Goal: Task Accomplishment & Management: Manage account settings

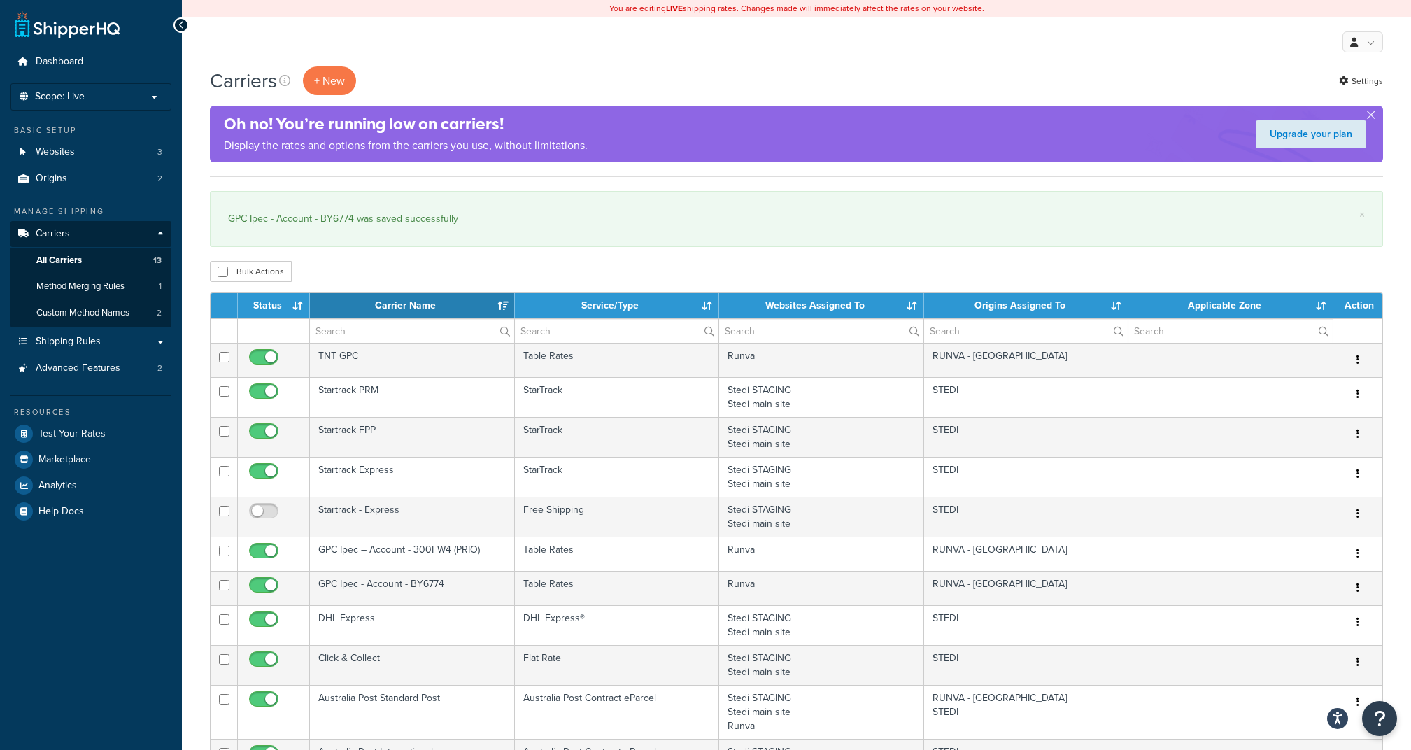
select select "15"
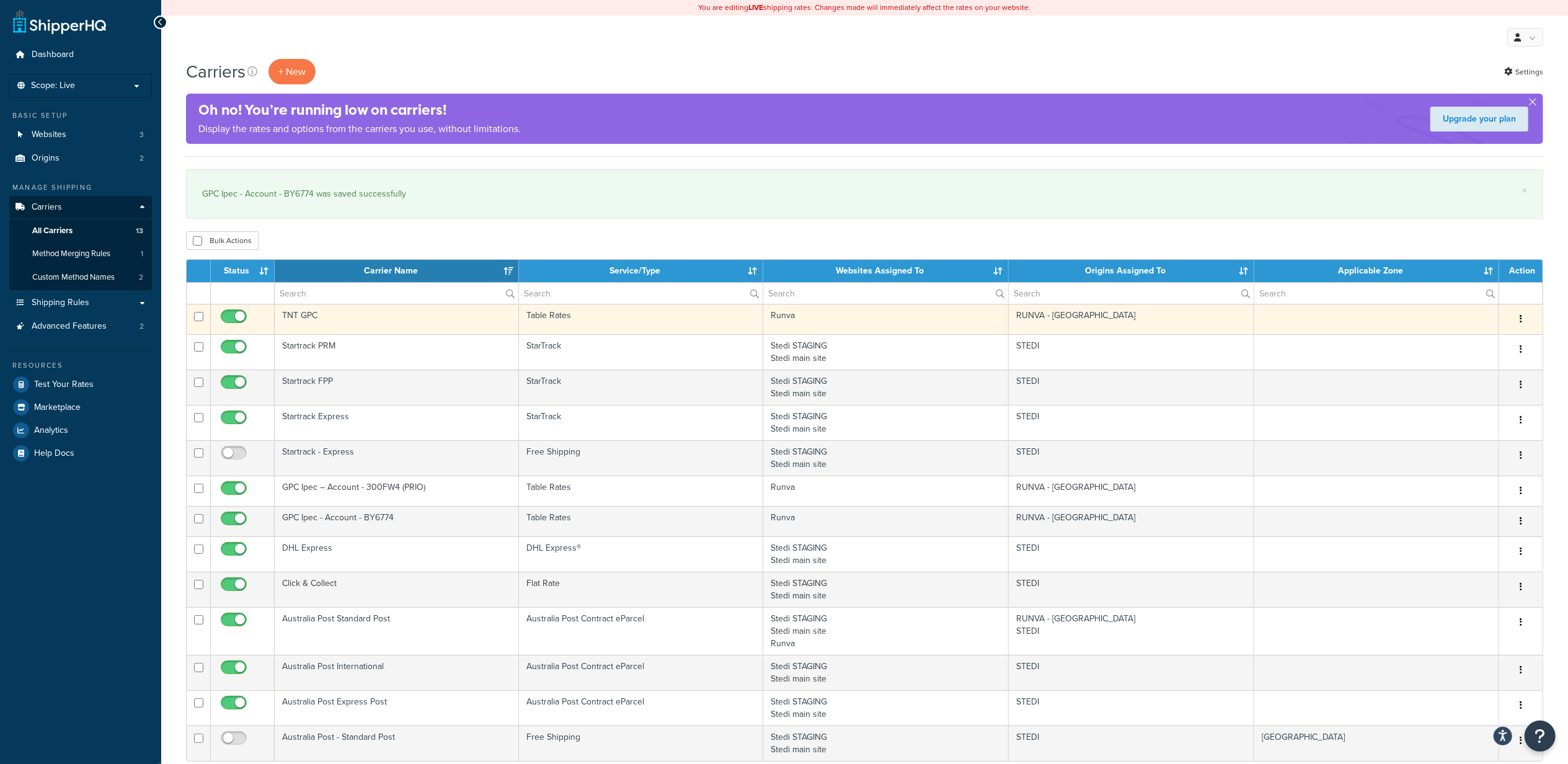
click at [1250, 315] on button "button" at bounding box center [1521, 319] width 18 height 19
click at [1250, 341] on link "Edit" at bounding box center [1471, 346] width 98 height 26
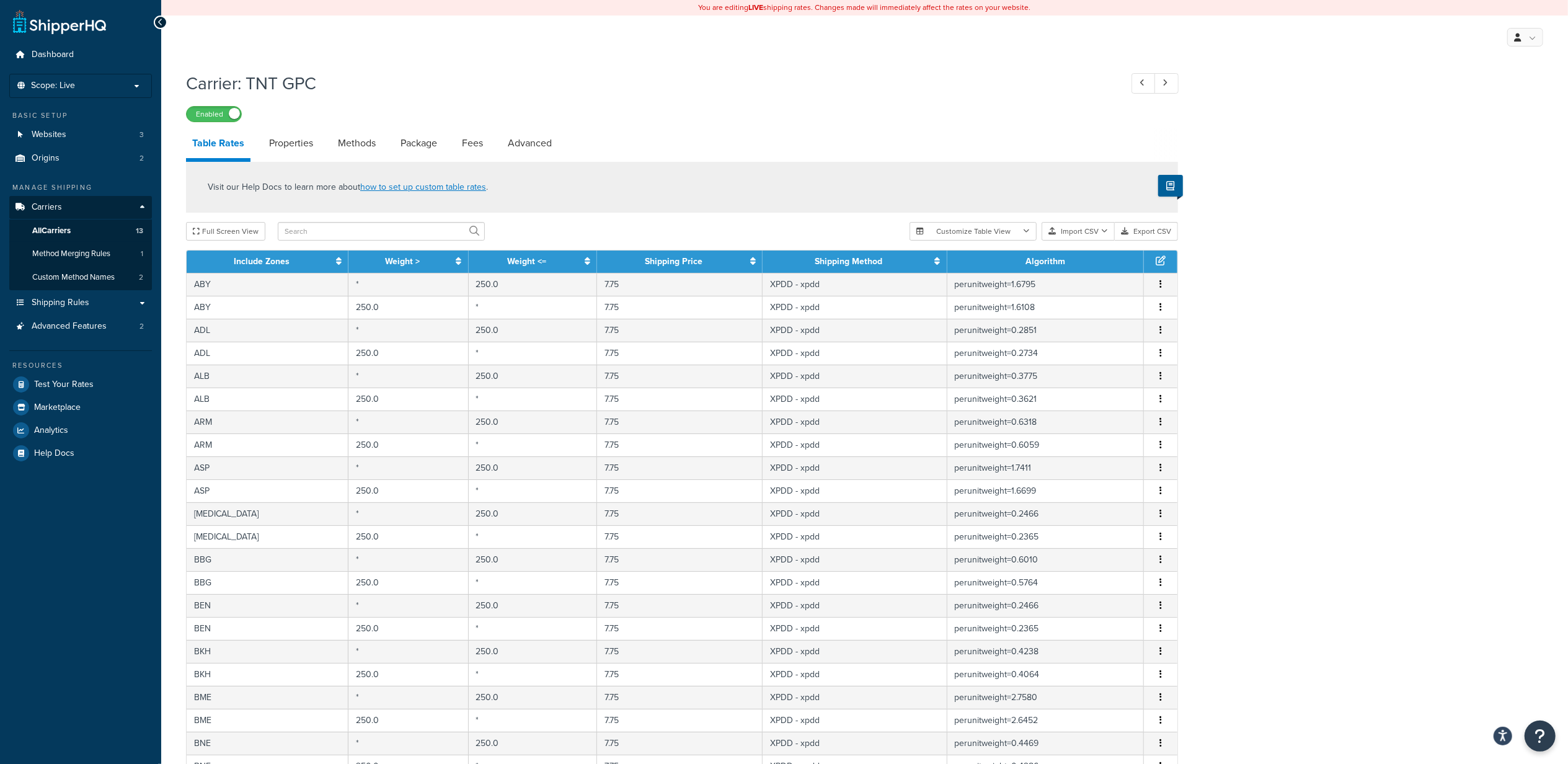
click at [1390, 316] on div "Carrier: TNT GPC Enabled Table Rates Properties Methods Package Fees Advanced V…" at bounding box center [864, 527] width 1407 height 925
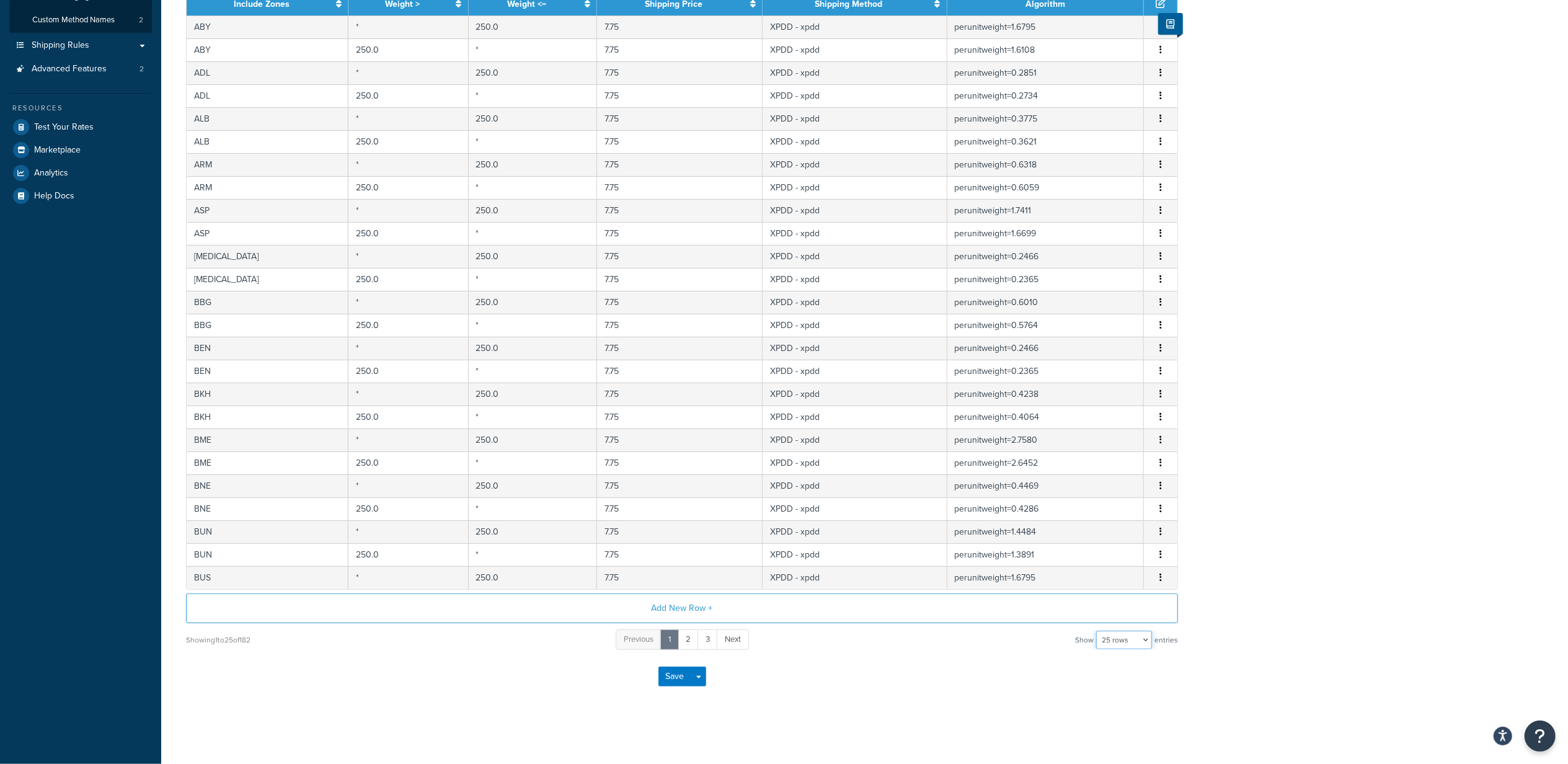
click at [1121, 641] on select "10 rows 15 rows 25 rows 50 rows 100 rows 1000 rows" at bounding box center [1124, 639] width 56 height 19
click at [1119, 640] on select "10 rows 15 rows 25 rows 50 rows 100 rows 1000 rows" at bounding box center [1124, 639] width 56 height 19
click at [1124, 630] on select "10 rows 15 rows 25 rows 50 rows 100 rows 1000 rows" at bounding box center [1124, 639] width 56 height 19
click at [1097, 630] on select "10 rows 15 rows 25 rows 50 rows 100 rows 1000 rows" at bounding box center [1124, 639] width 56 height 19
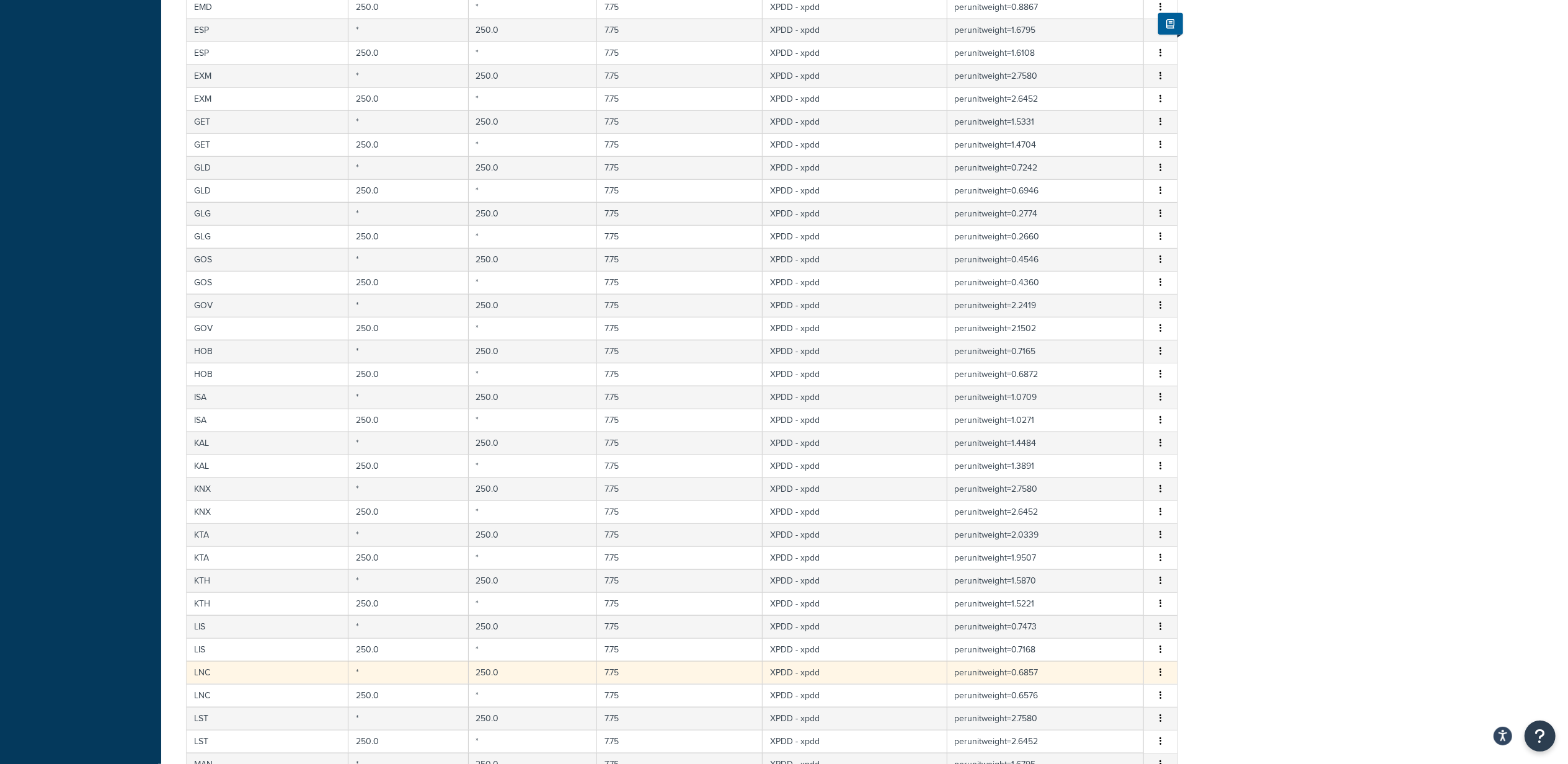
scroll to position [1999, 0]
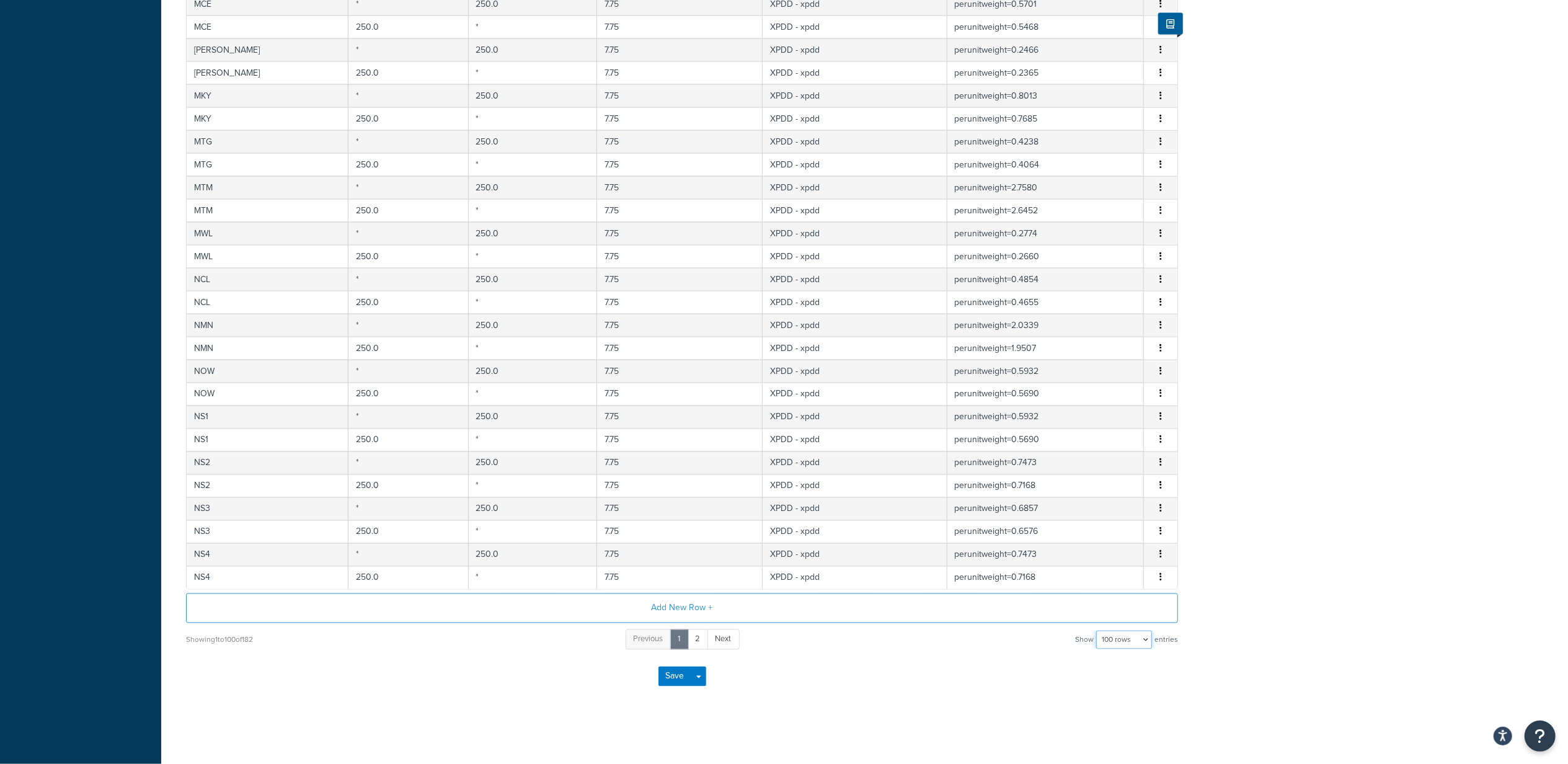
click at [1136, 640] on select "10 rows 15 rows 25 rows 50 rows 100 rows 1000 rows" at bounding box center [1124, 639] width 56 height 19
select select "1000"
click at [1097, 630] on select "10 rows 15 rows 25 rows 50 rows 100 rows 1000 rows" at bounding box center [1124, 639] width 56 height 19
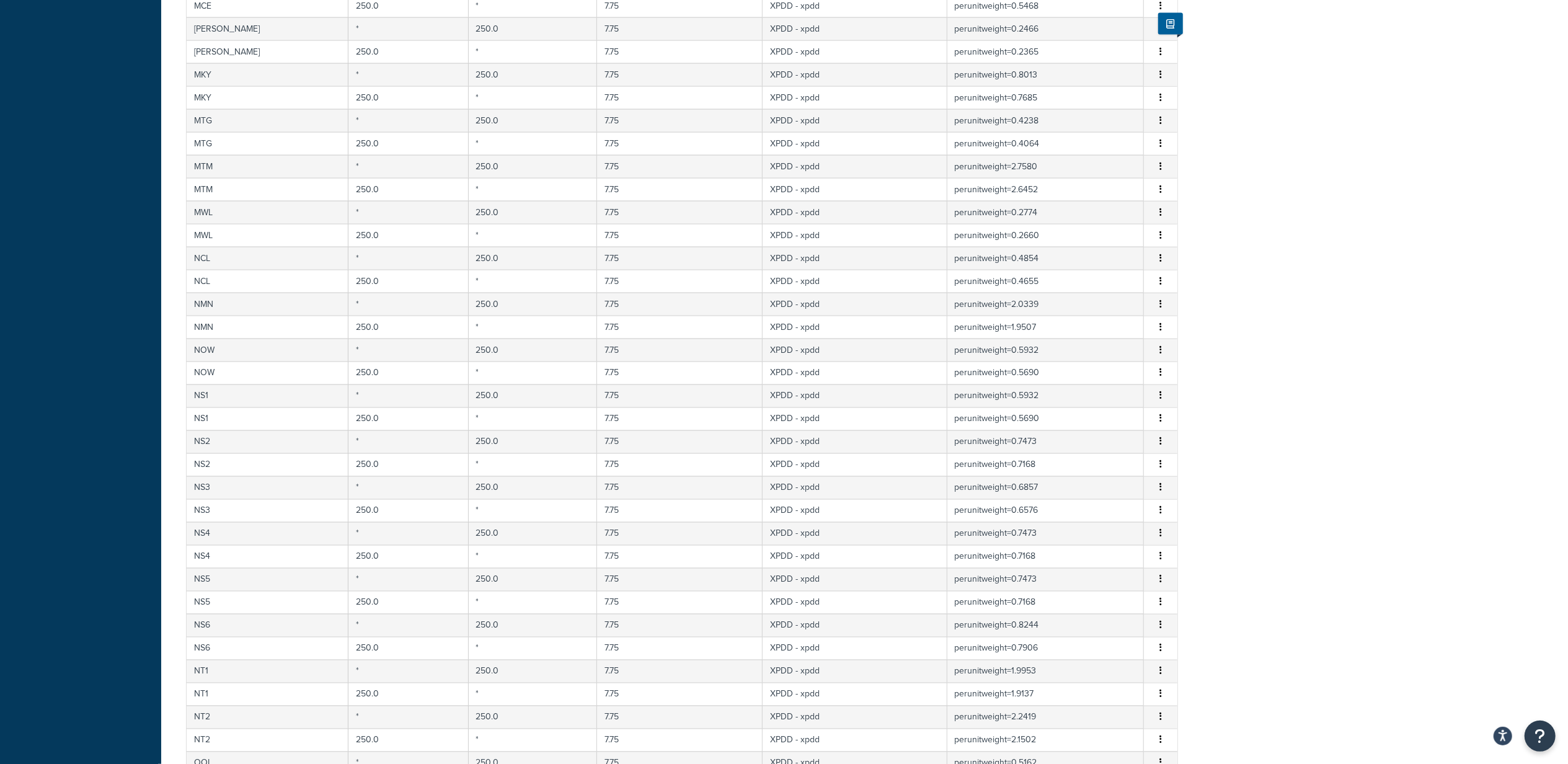
click at [903, 659] on td "XPDD - xpdd" at bounding box center [855, 648] width 184 height 23
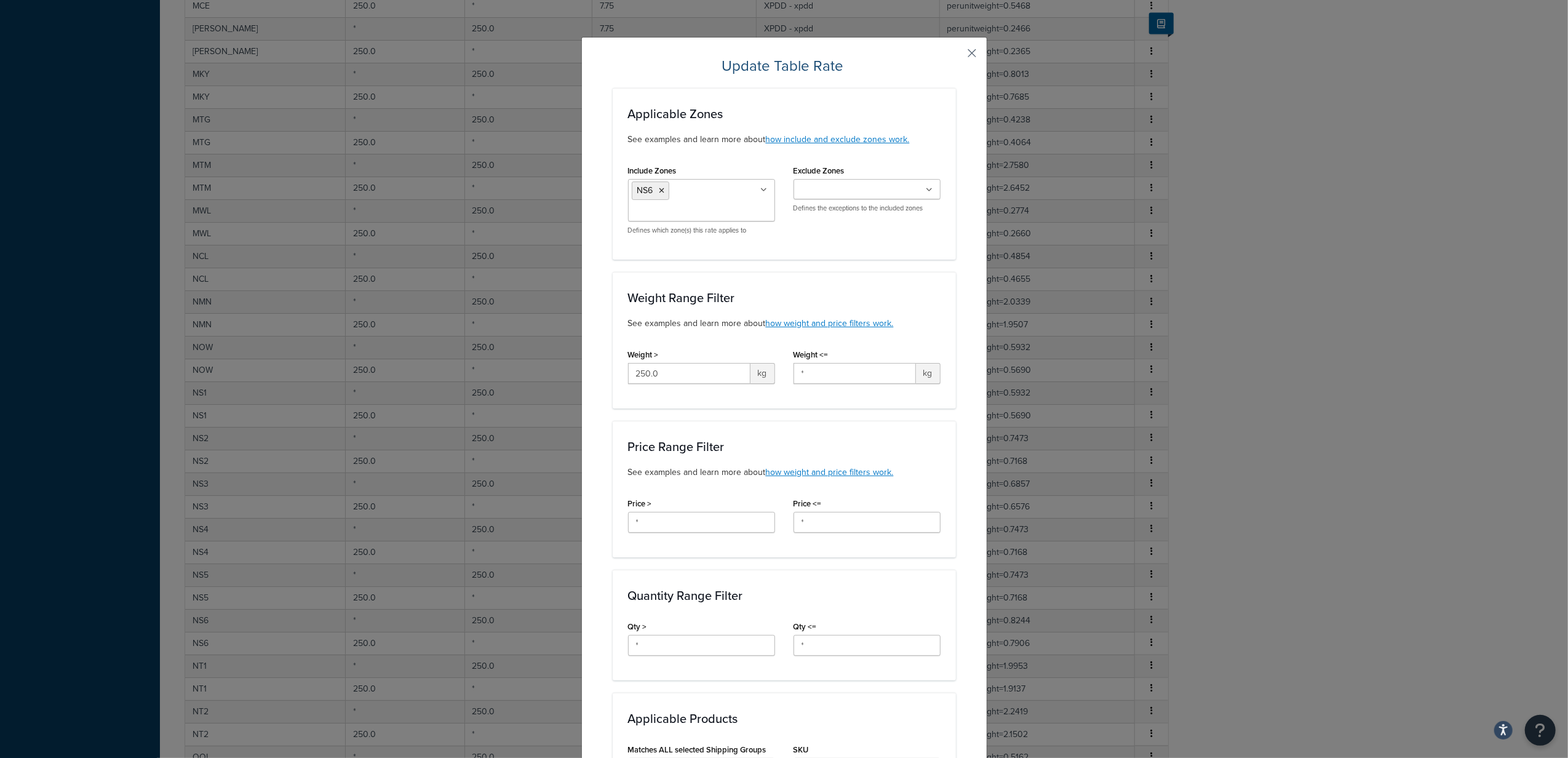
click at [956, 56] on button "button" at bounding box center [954, 57] width 3 height 3
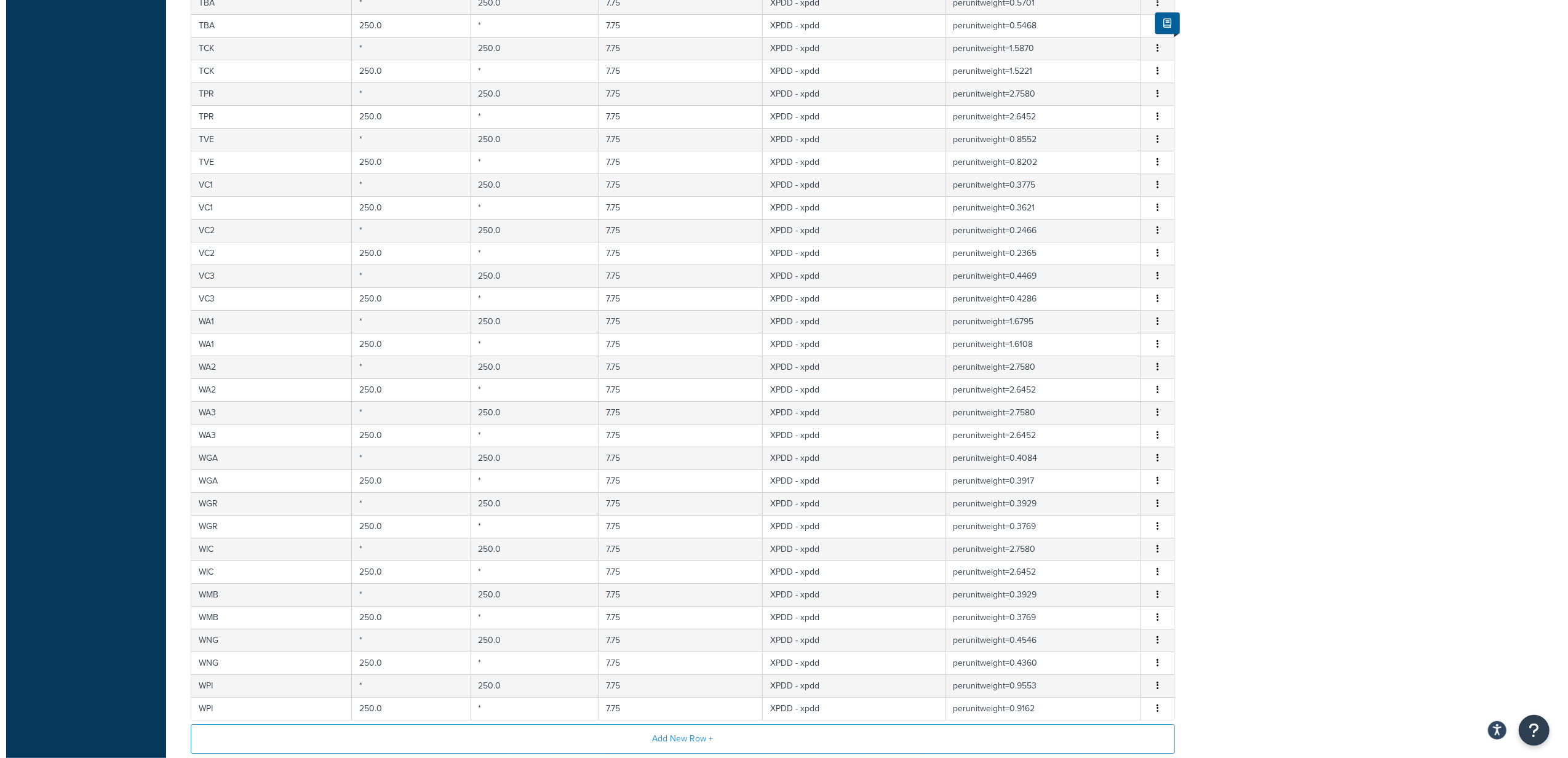
scroll to position [3365, 0]
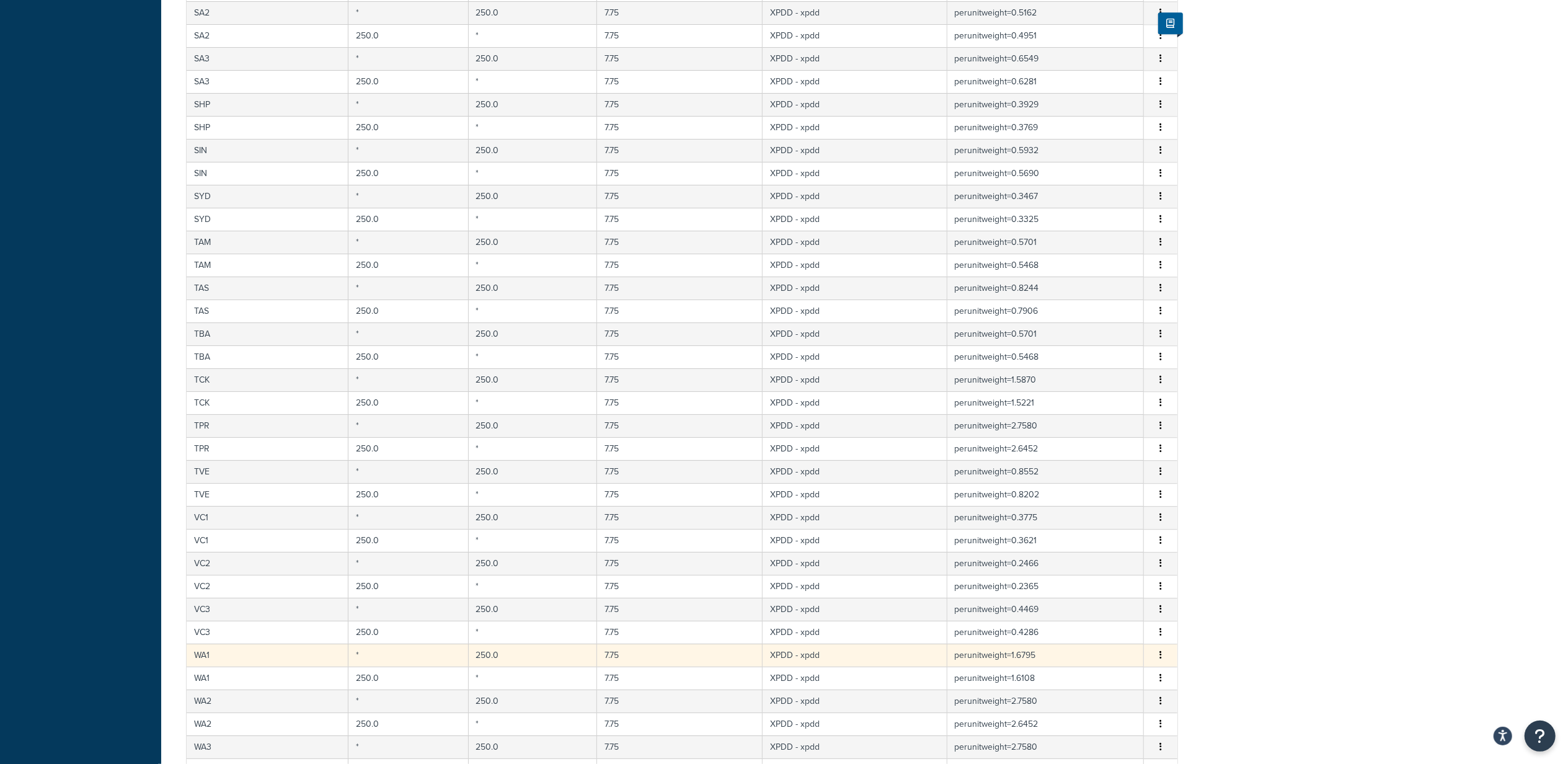
click at [1163, 662] on button "button" at bounding box center [1160, 655] width 10 height 13
click at [1119, 667] on div "Edit" at bounding box center [1097, 663] width 88 height 26
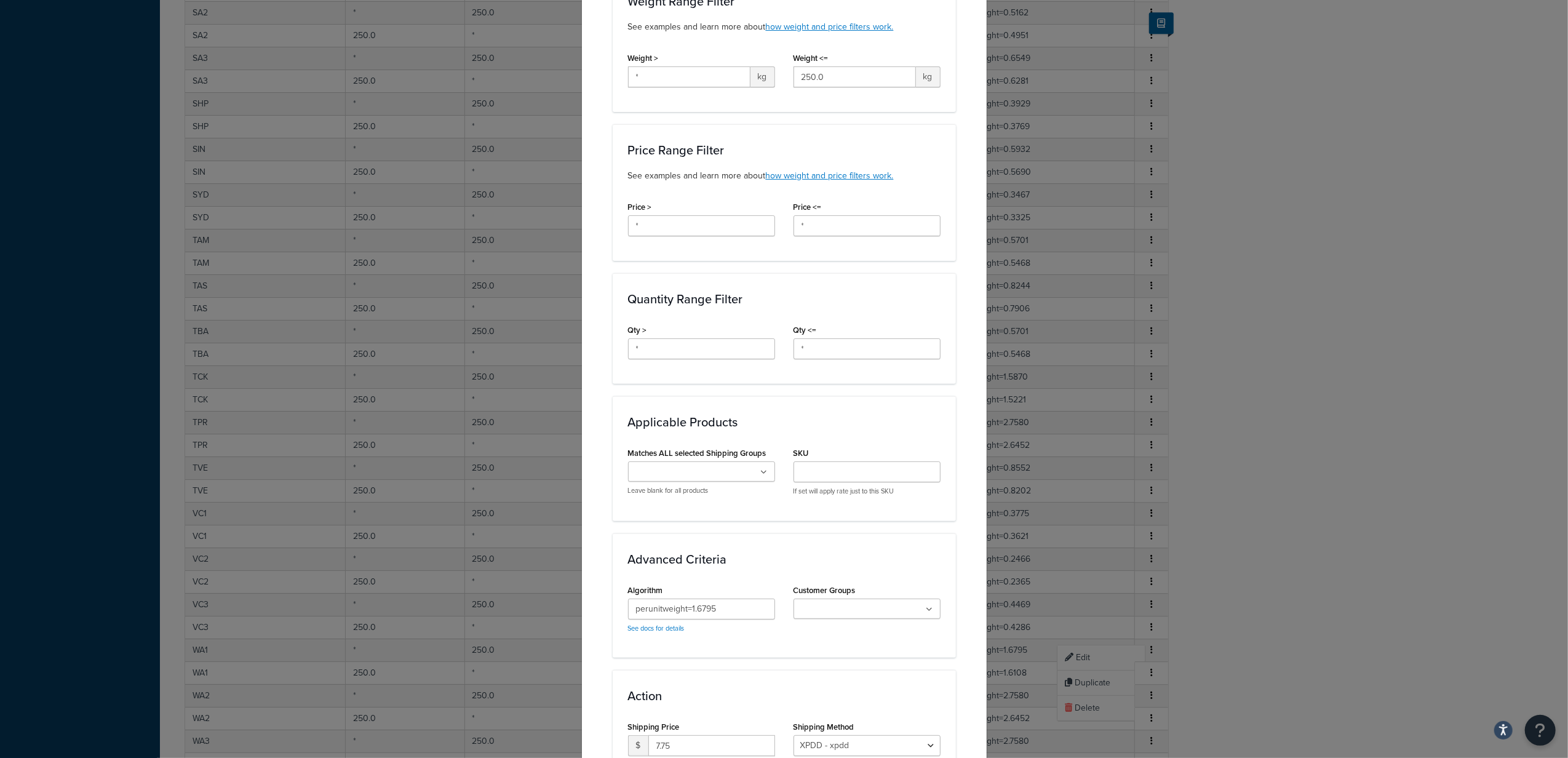
scroll to position [426, 0]
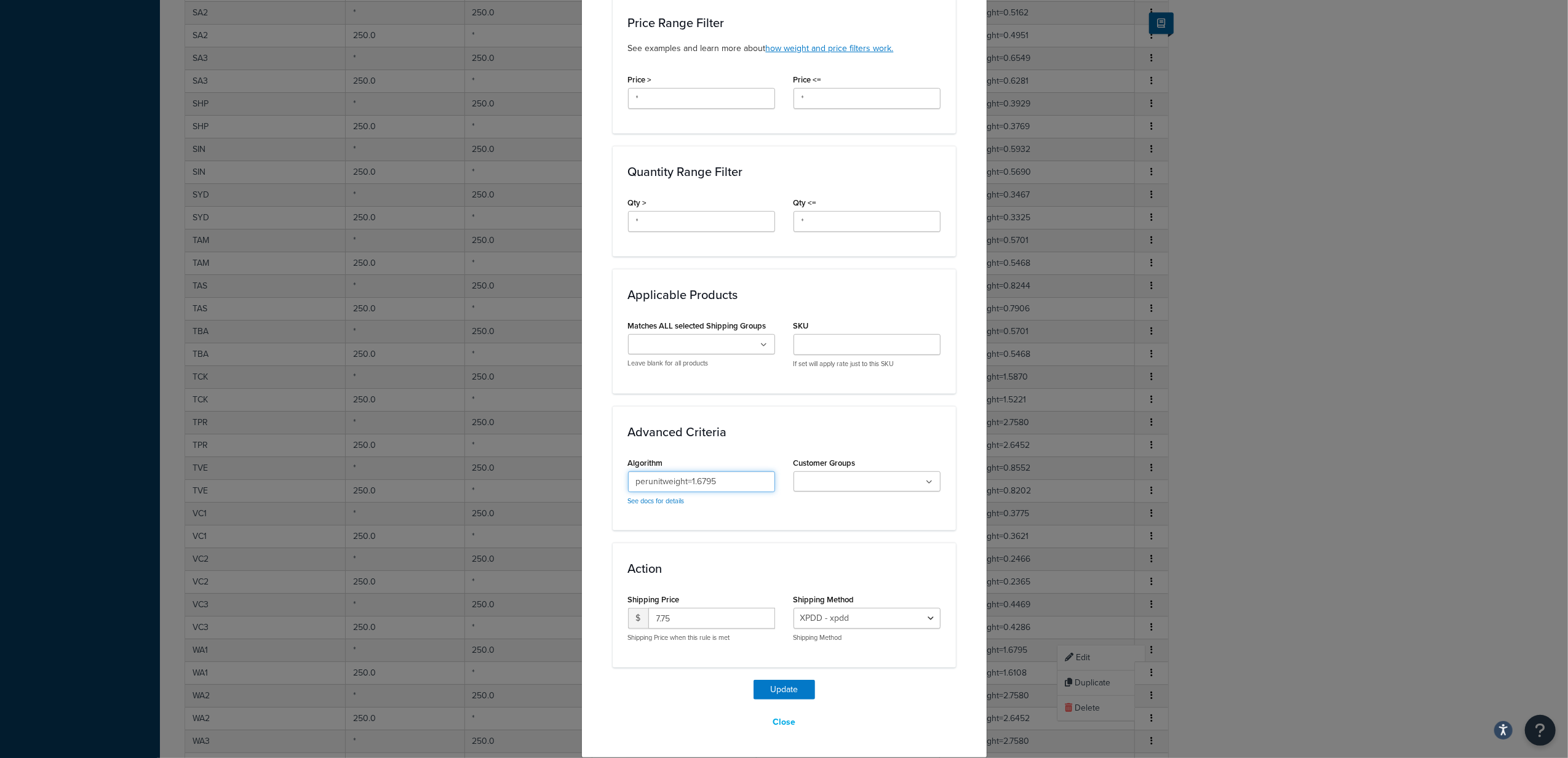
click at [731, 478] on input "perunitweight=1.6795" at bounding box center [701, 482] width 147 height 21
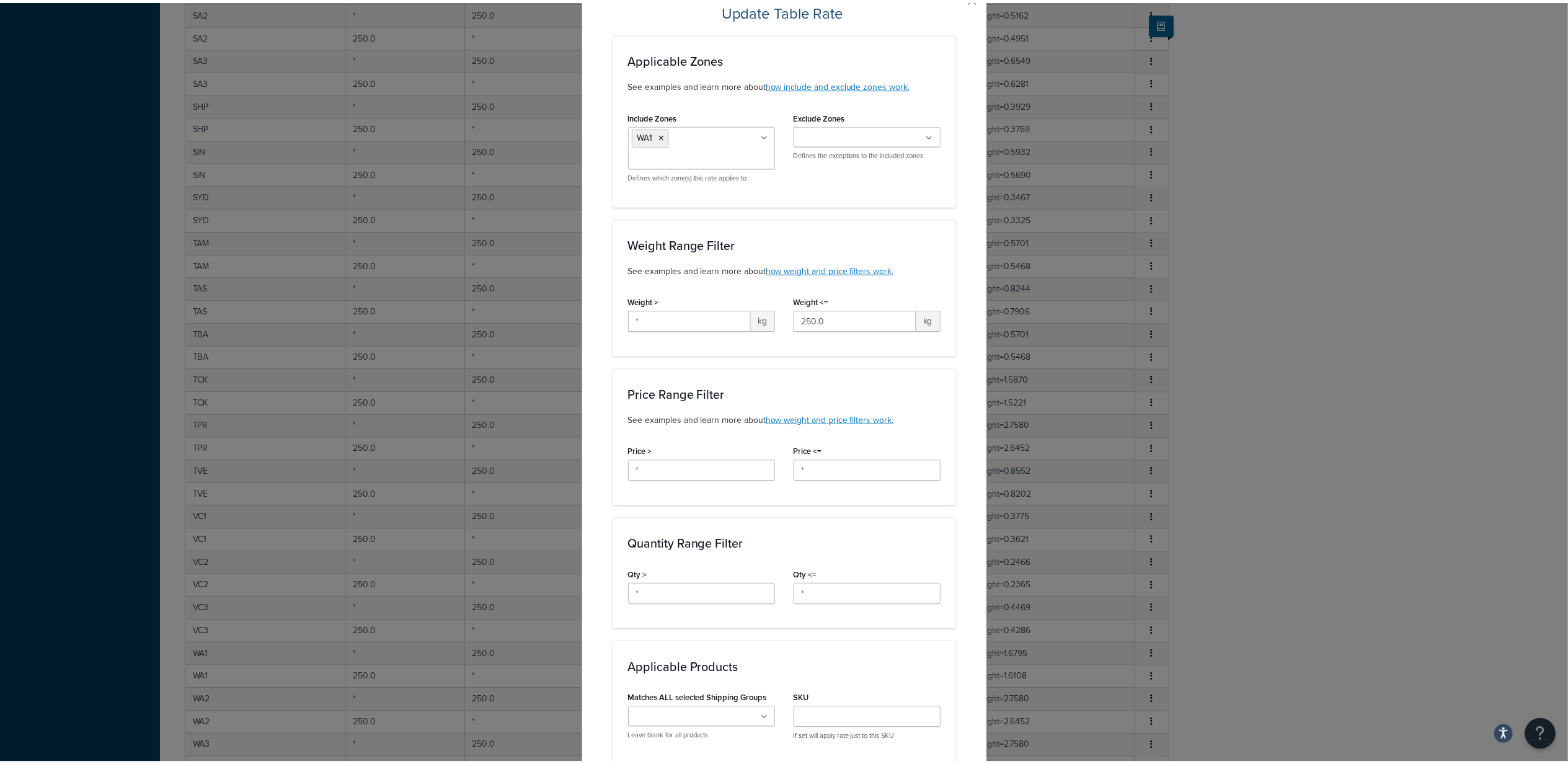
scroll to position [0, 0]
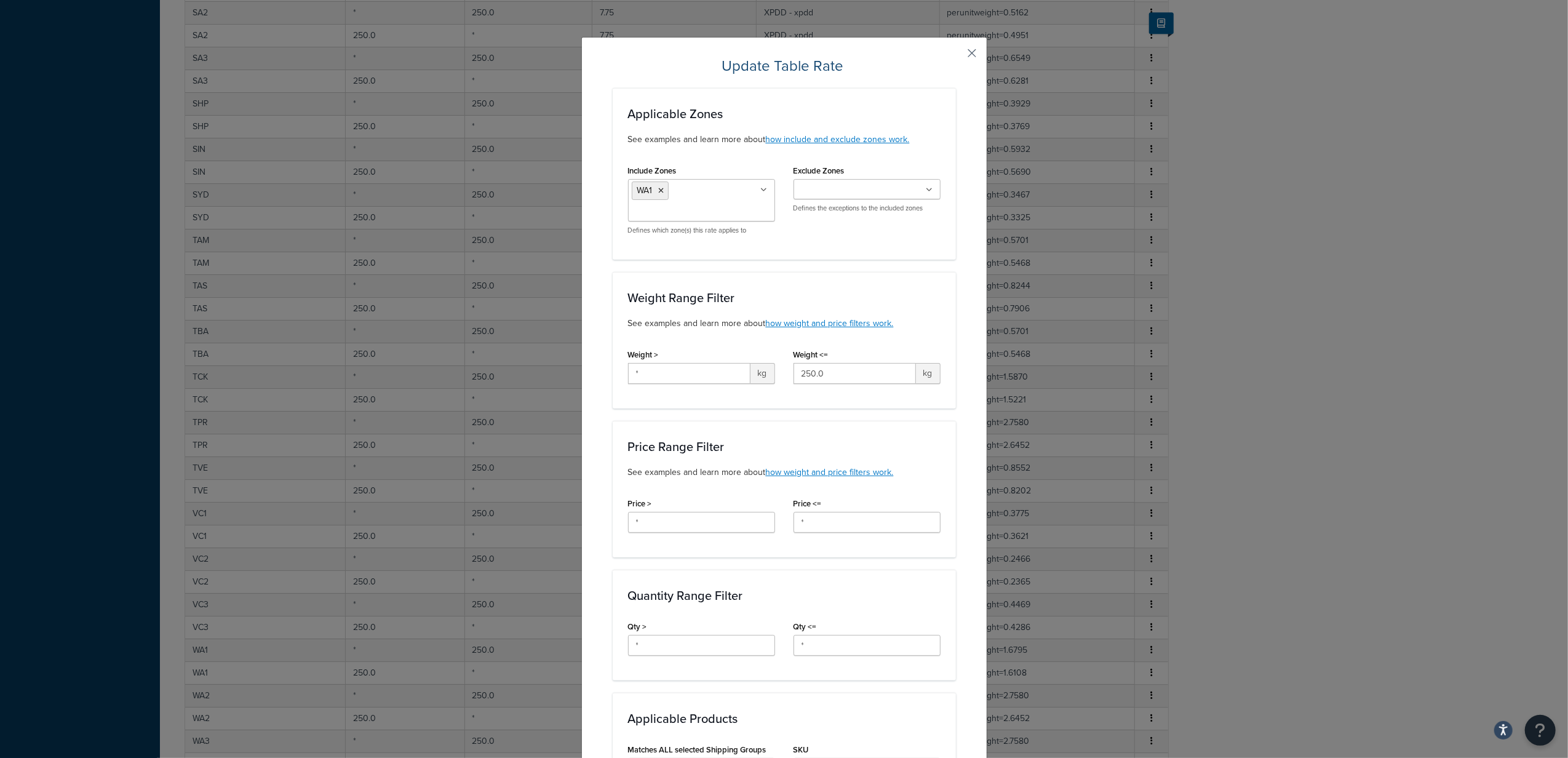
click at [956, 56] on button "button" at bounding box center [954, 57] width 3 height 3
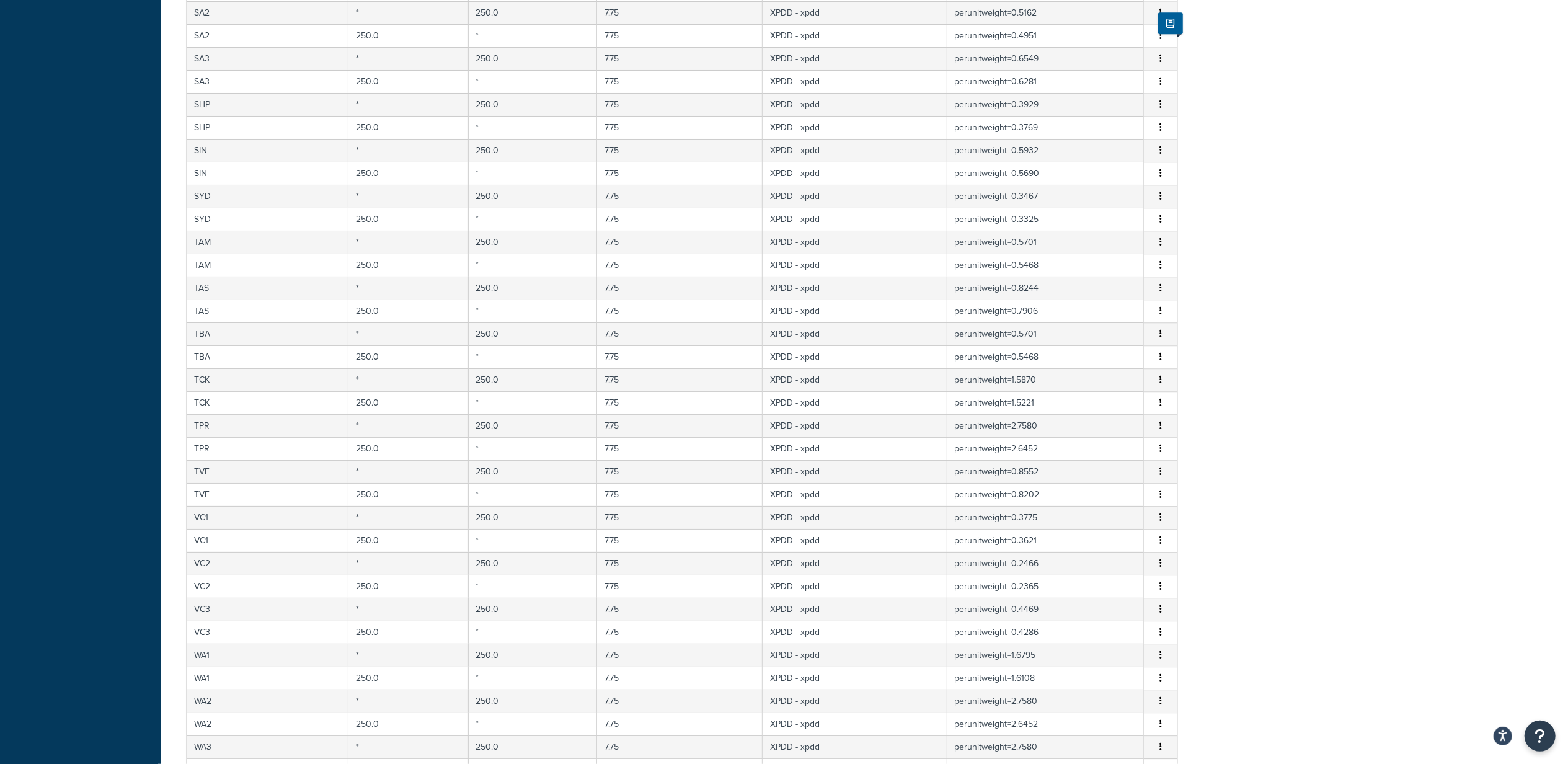
scroll to position [3897, 0]
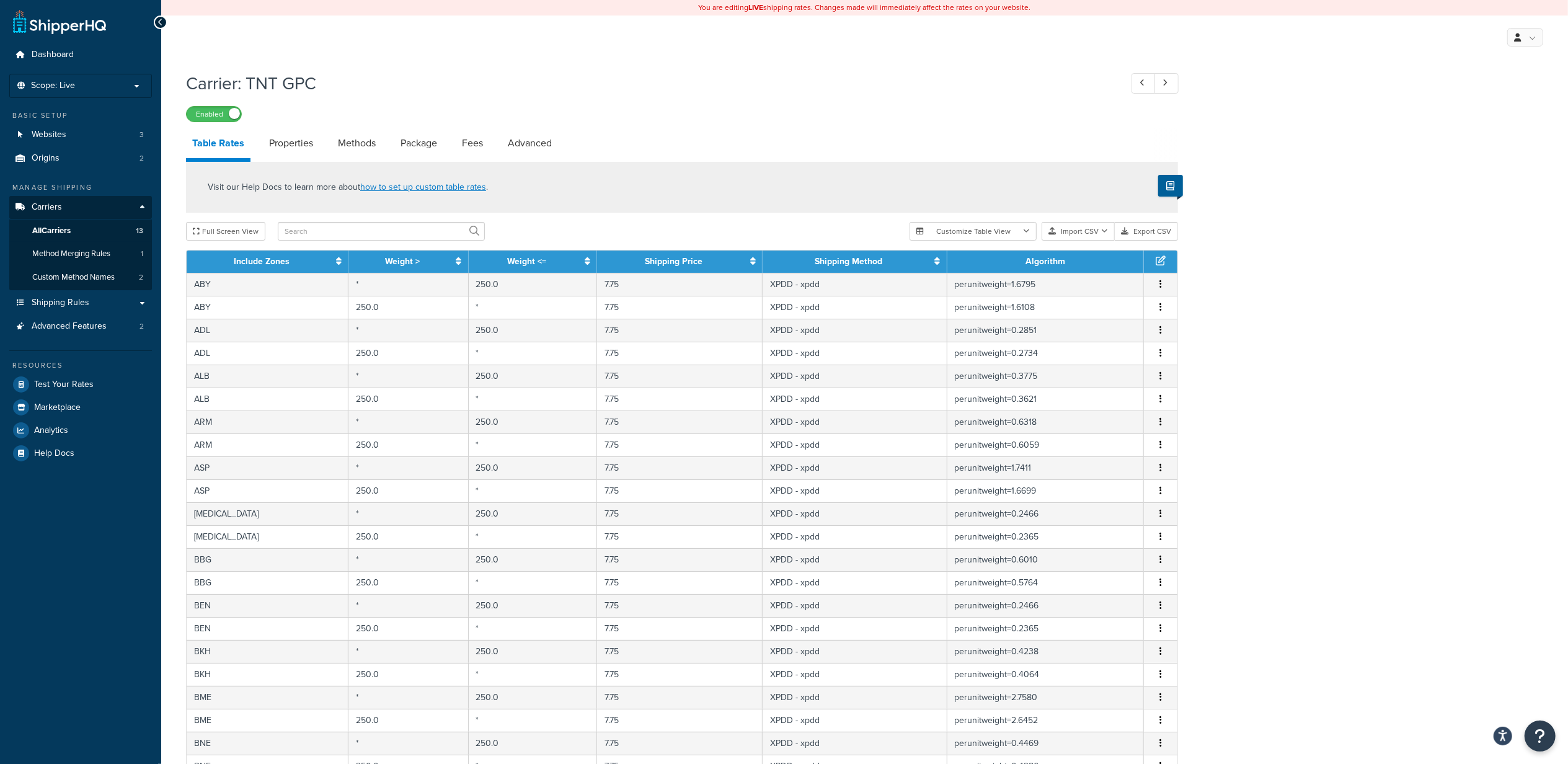
drag, startPoint x: 754, startPoint y: 3, endPoint x: 676, endPoint y: 90, distance: 116.8
click at [676, 90] on h1 "Carrier: TNT GPC" at bounding box center [647, 82] width 923 height 24
click at [285, 145] on link "Properties" at bounding box center [292, 144] width 57 height 30
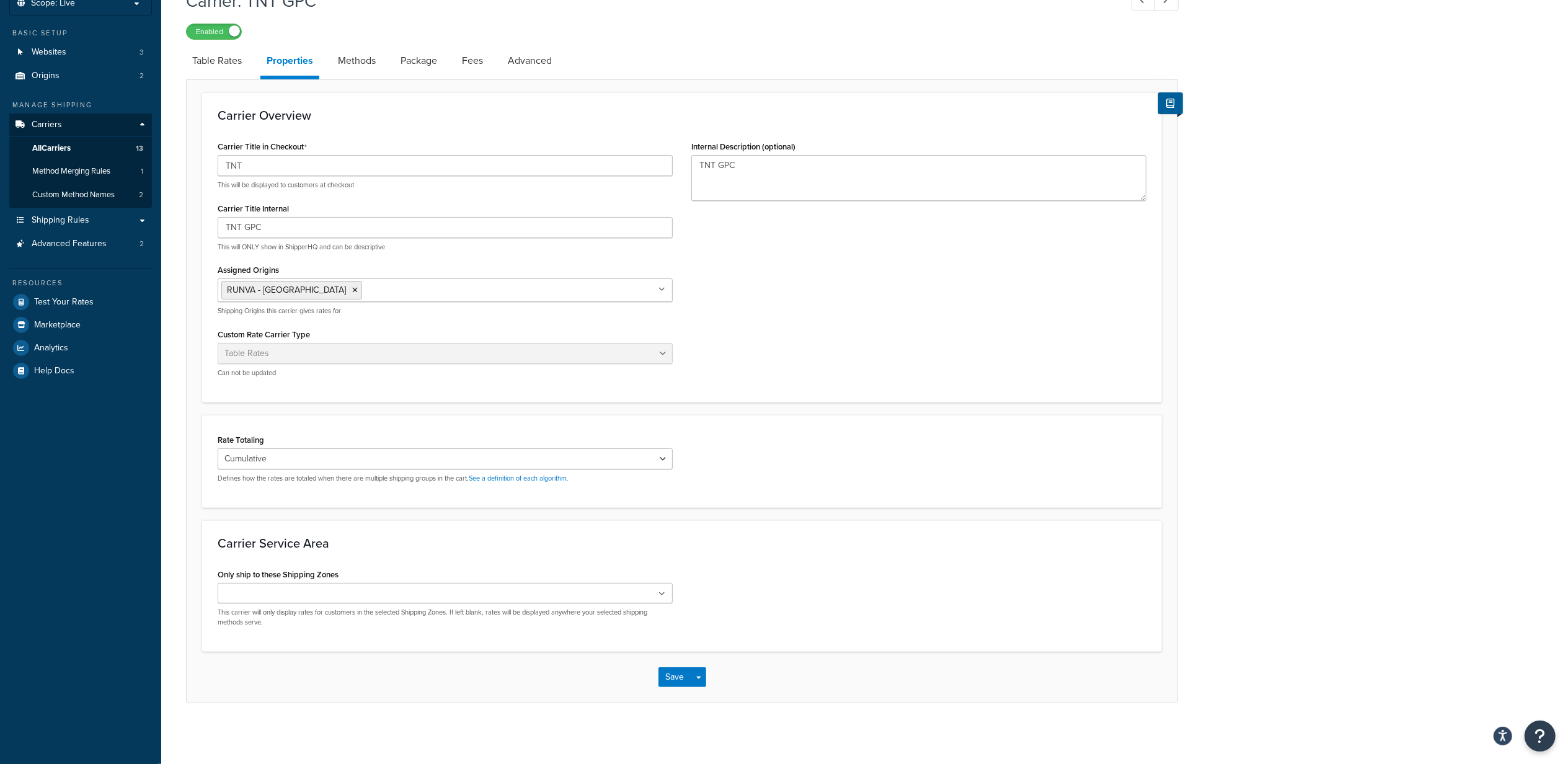
scroll to position [85, 0]
click at [341, 66] on link "Methods" at bounding box center [356, 59] width 51 height 30
select select "25"
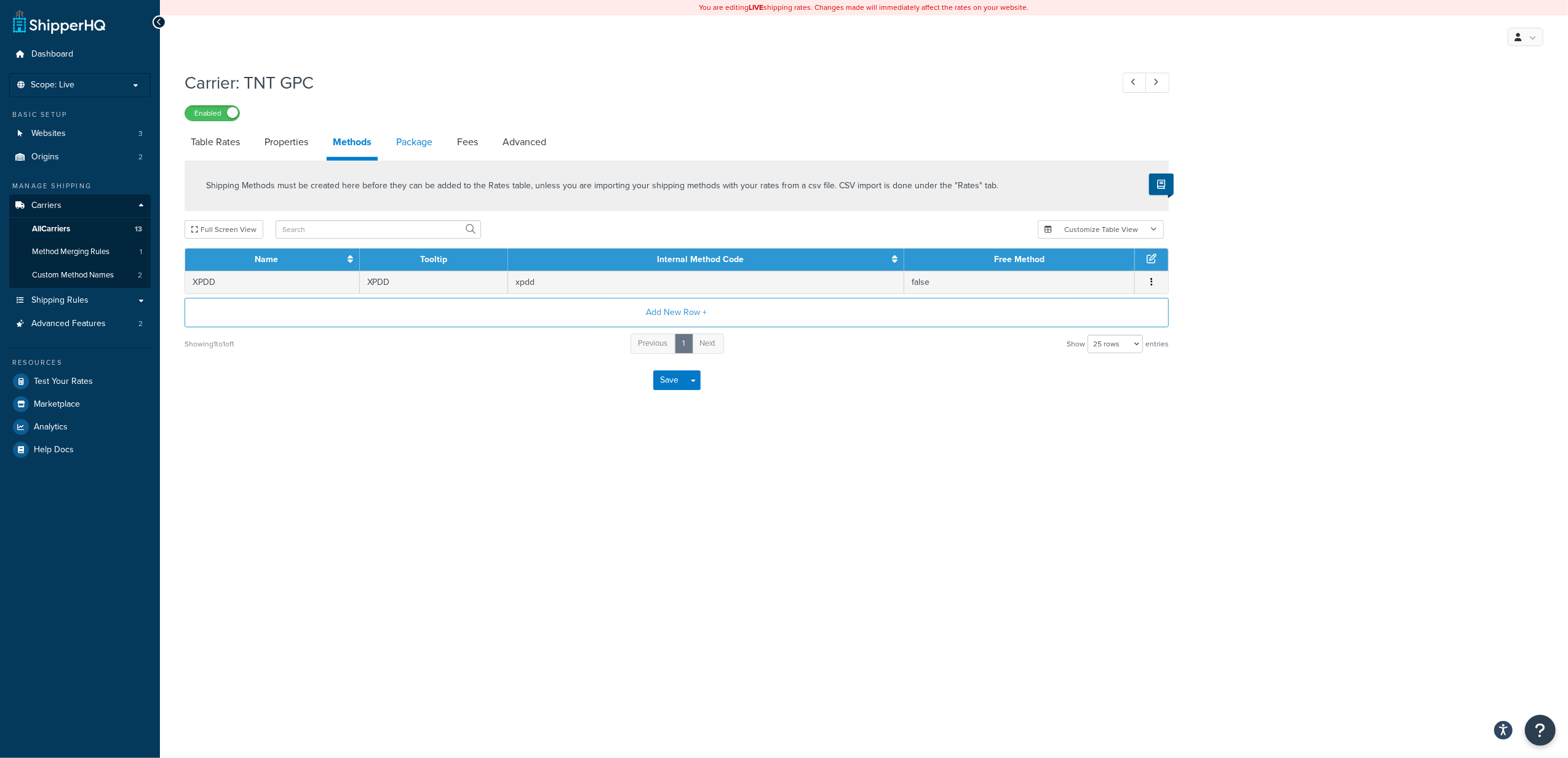
click at [412, 148] on link "Package" at bounding box center [414, 142] width 48 height 30
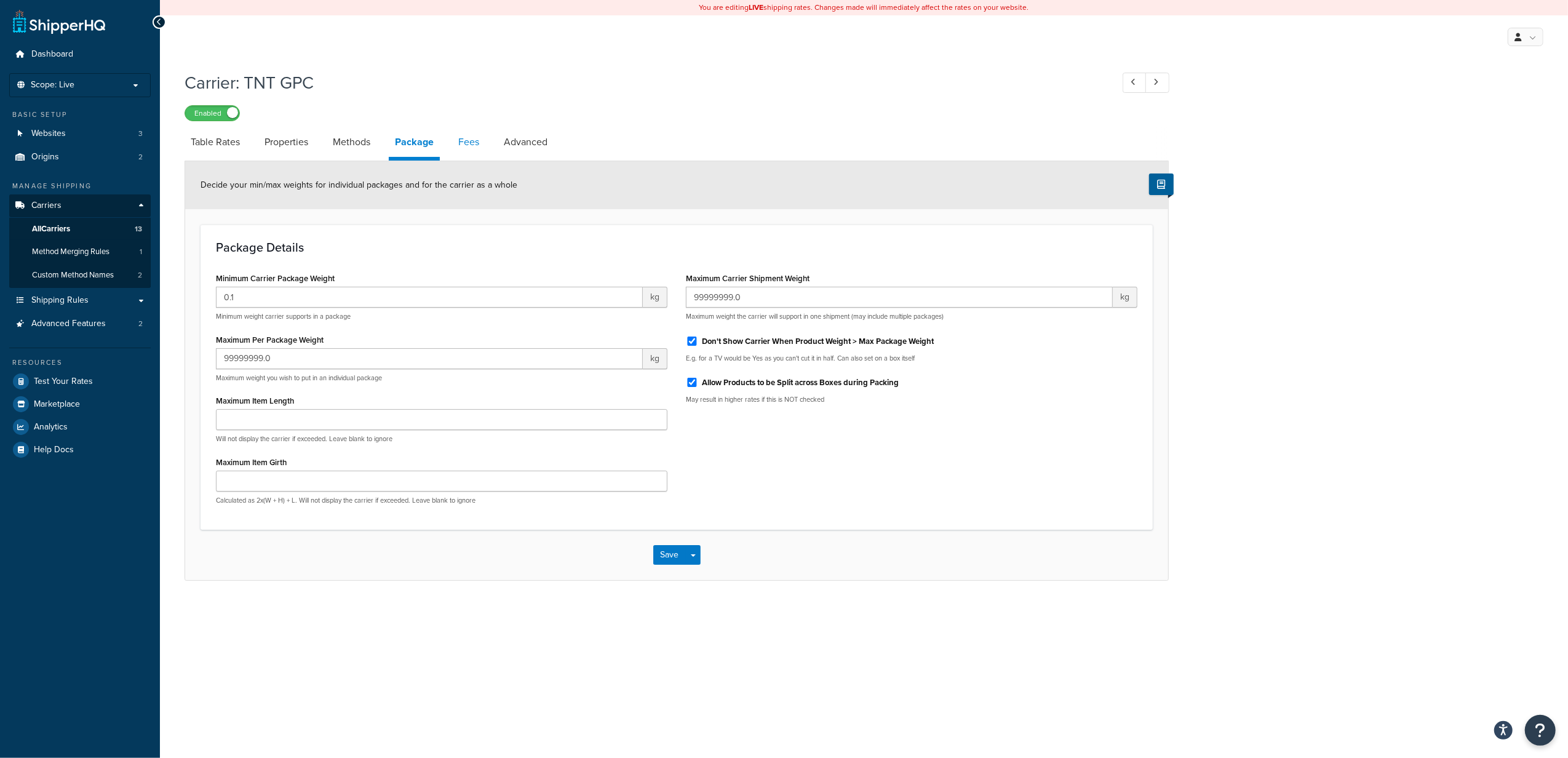
click at [465, 145] on link "Fees" at bounding box center [469, 142] width 33 height 30
select select "AFTER"
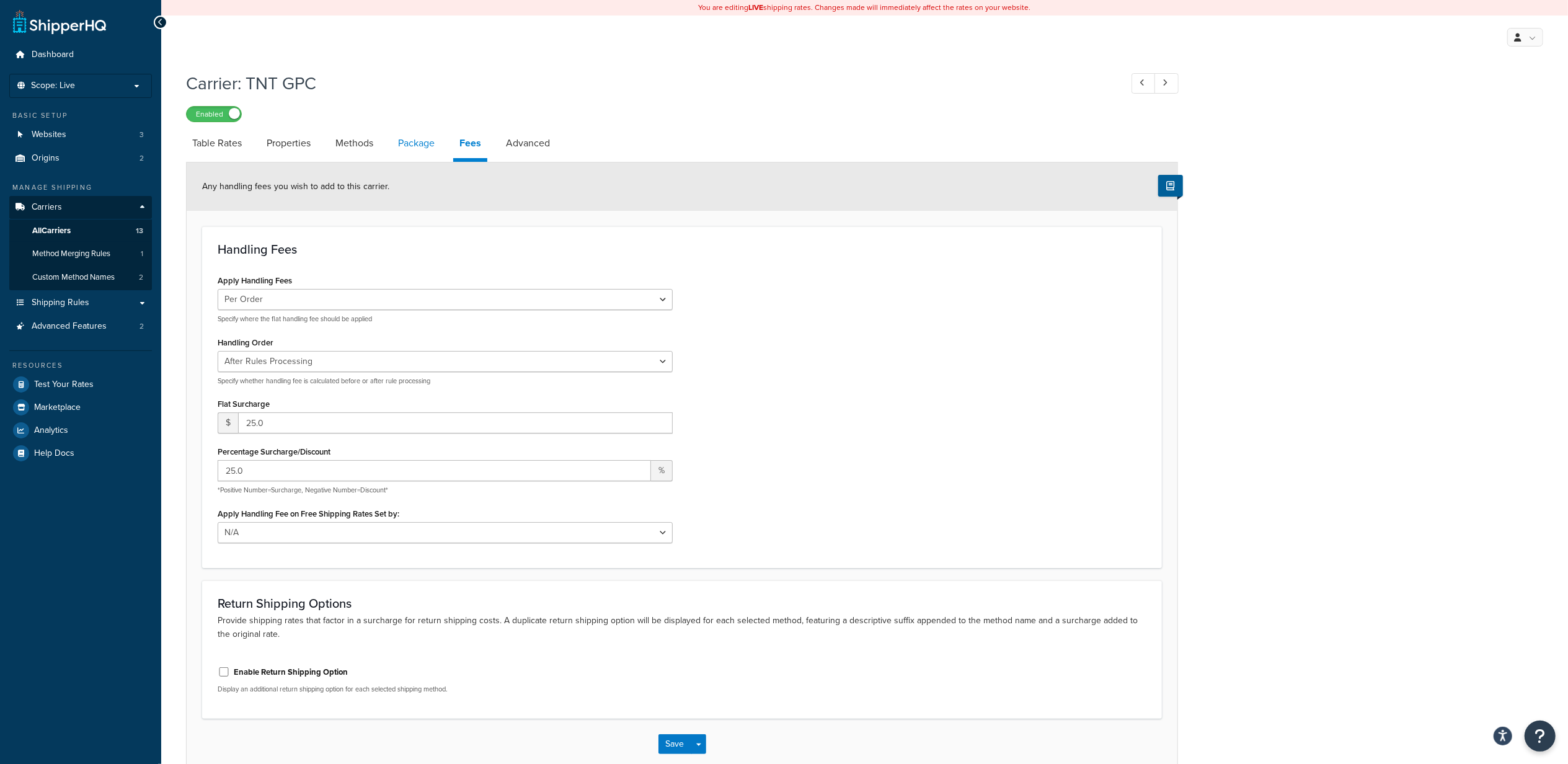
click at [426, 146] on link "Package" at bounding box center [416, 144] width 49 height 30
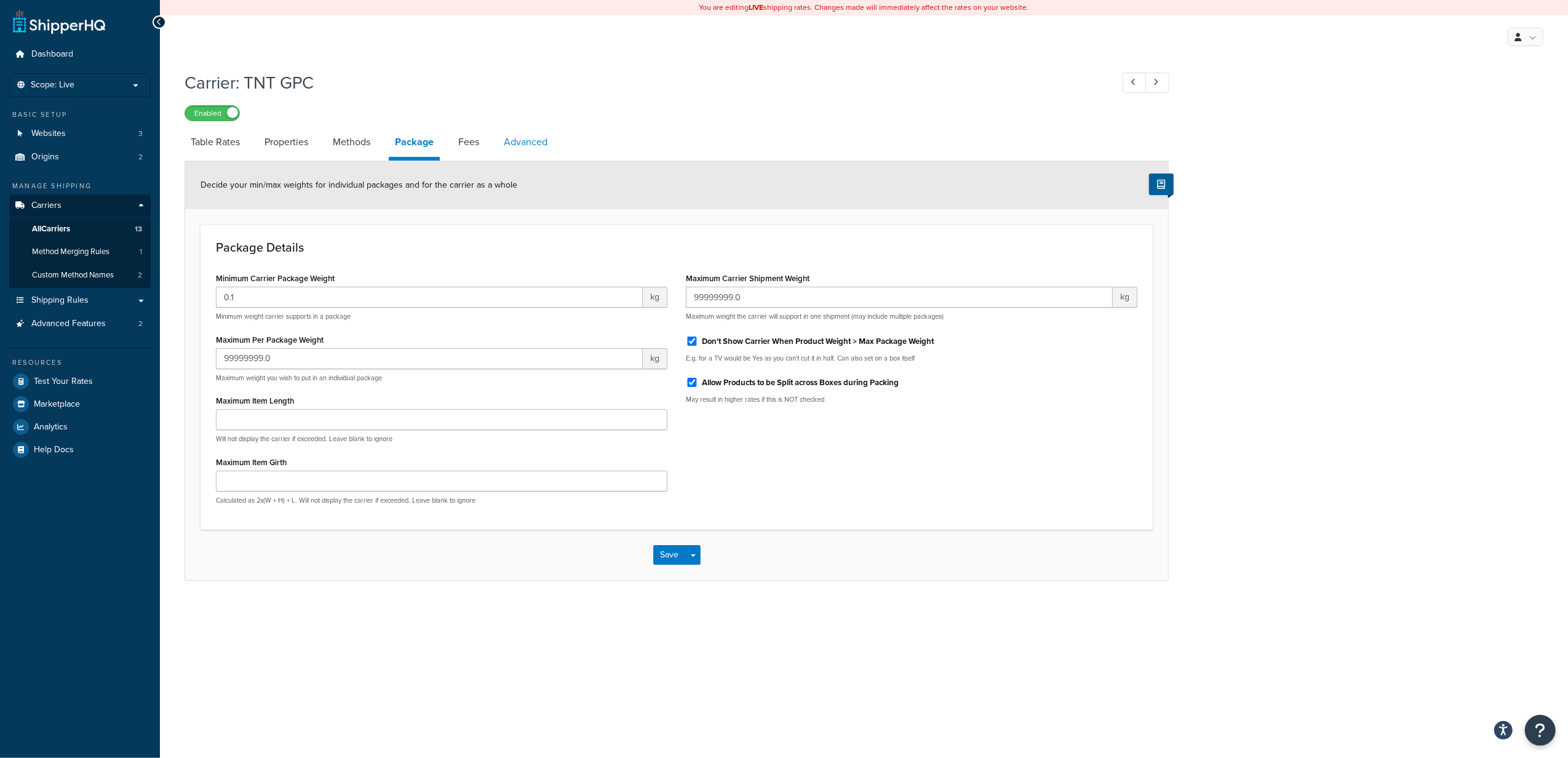
click at [520, 144] on link "Advanced" at bounding box center [526, 142] width 56 height 30
select select "false"
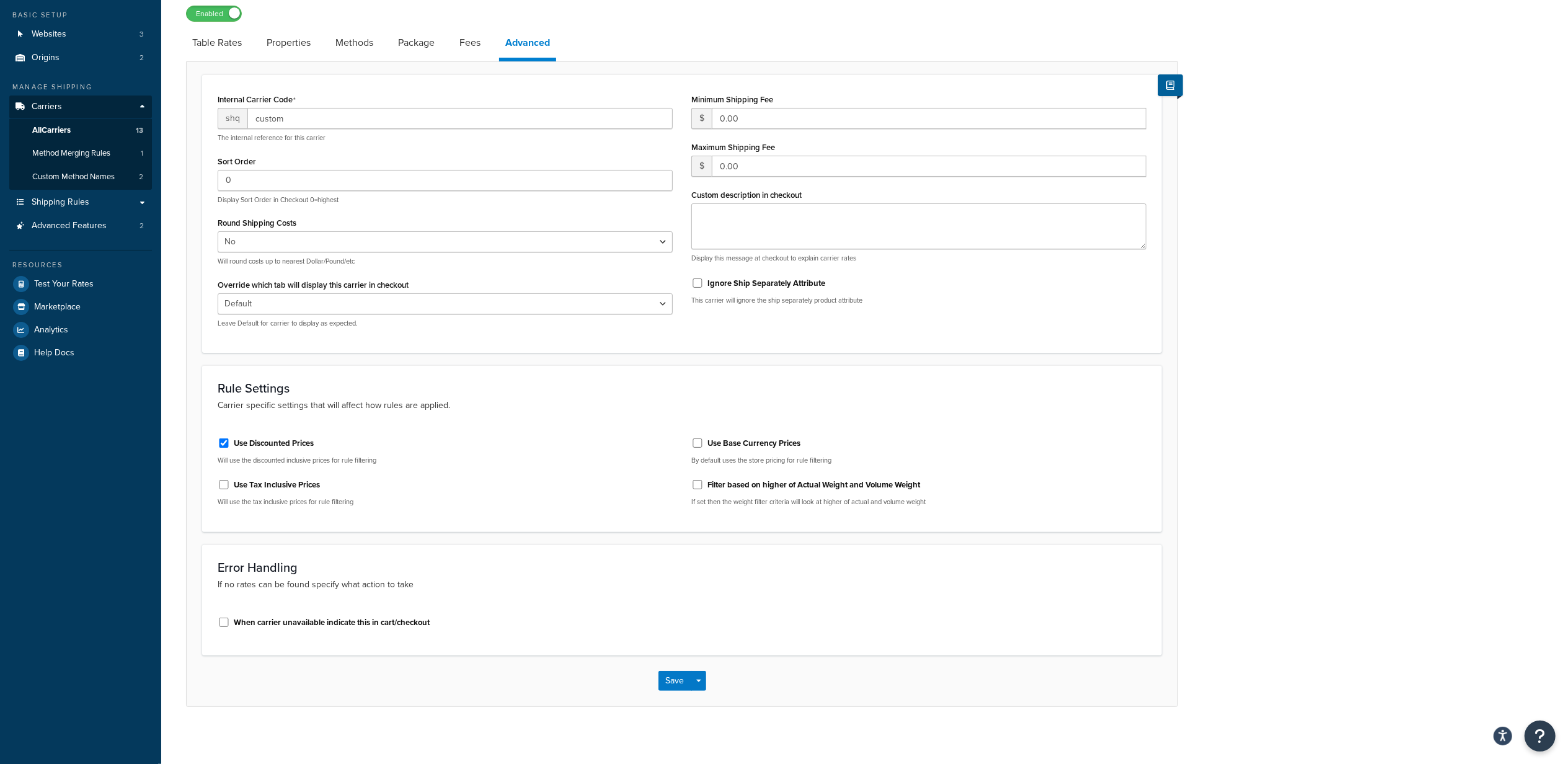
scroll to position [105, 0]
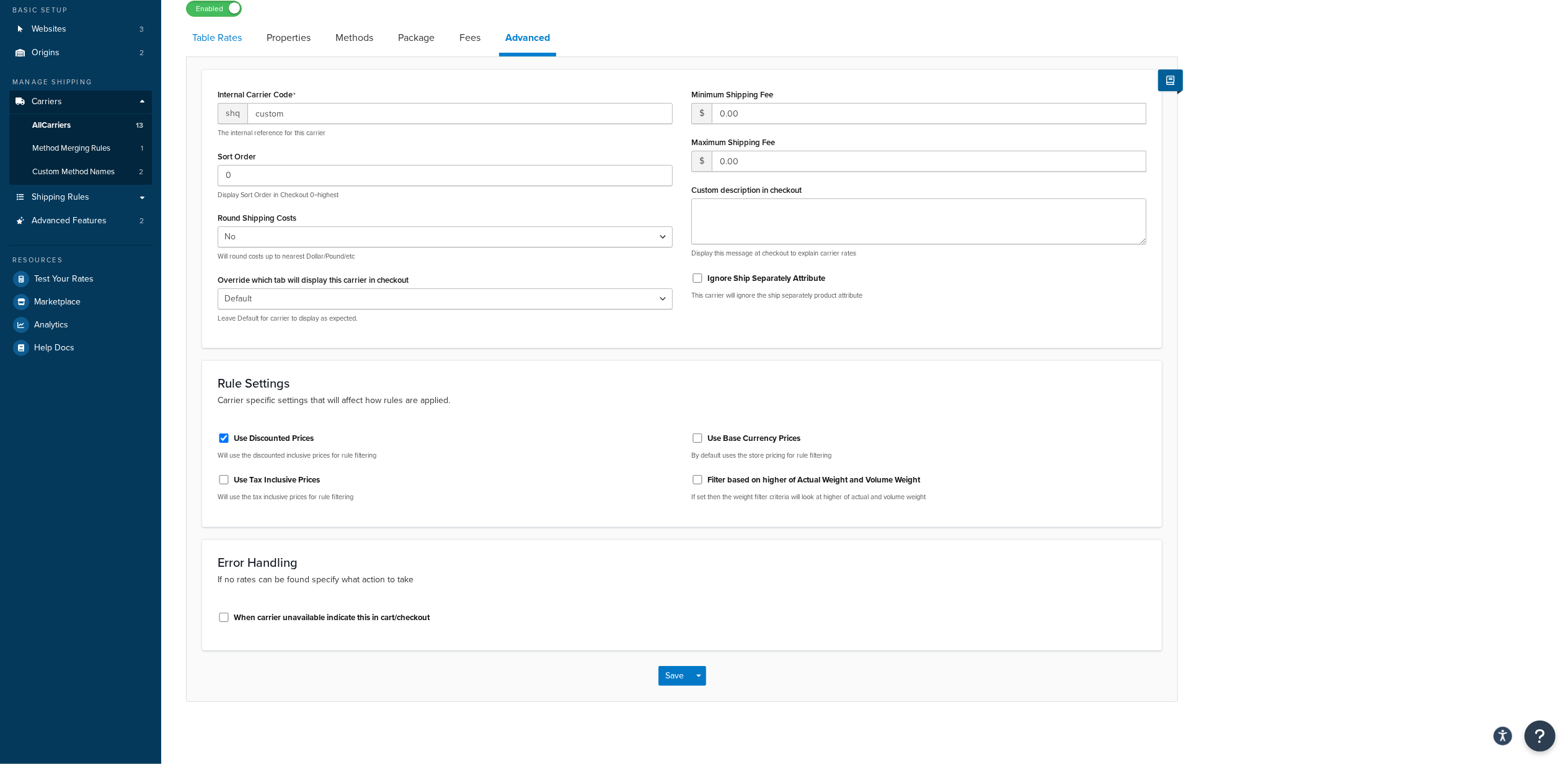
click at [224, 32] on link "Table Rates" at bounding box center [217, 38] width 62 height 30
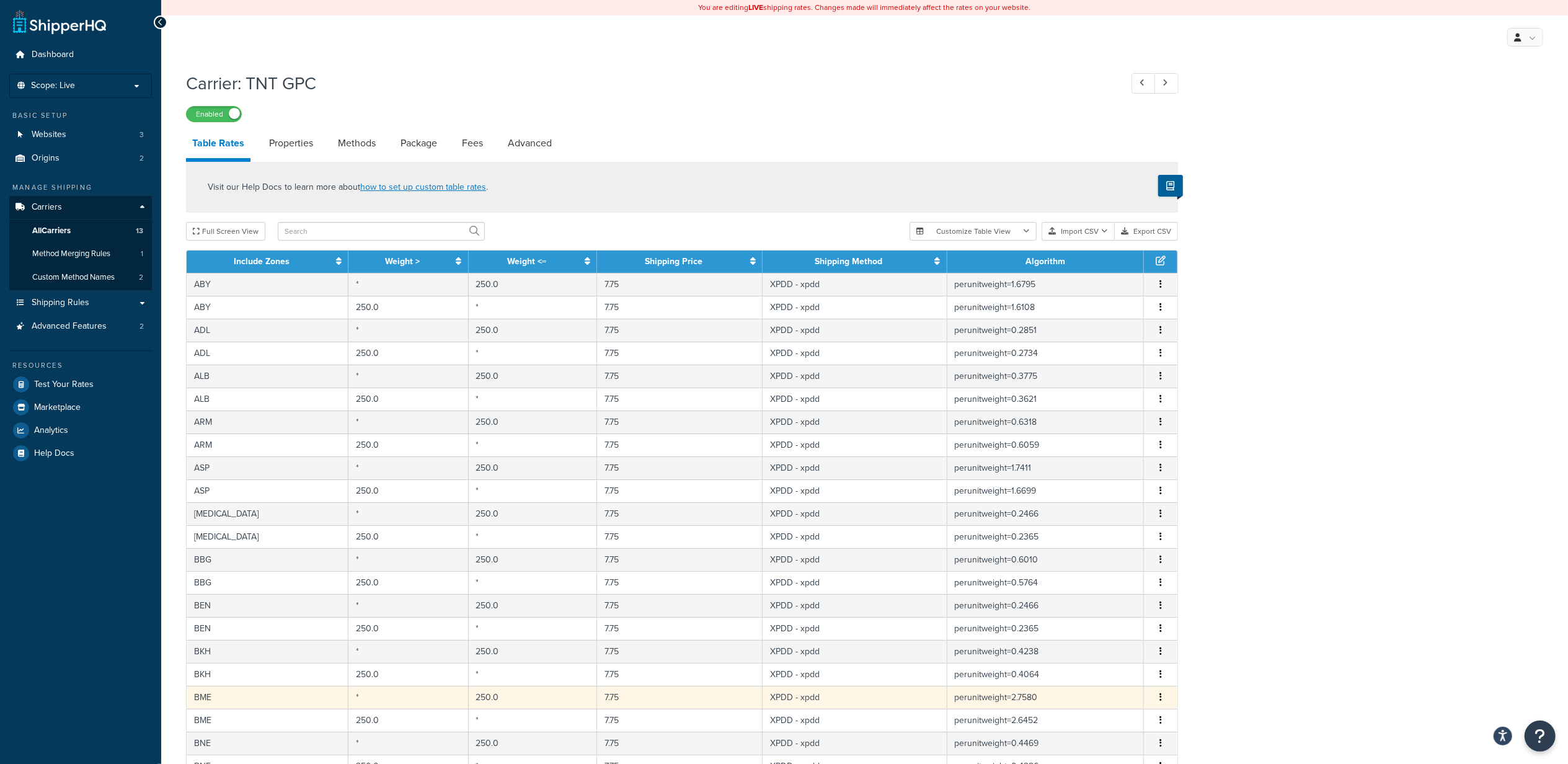
scroll to position [263, 0]
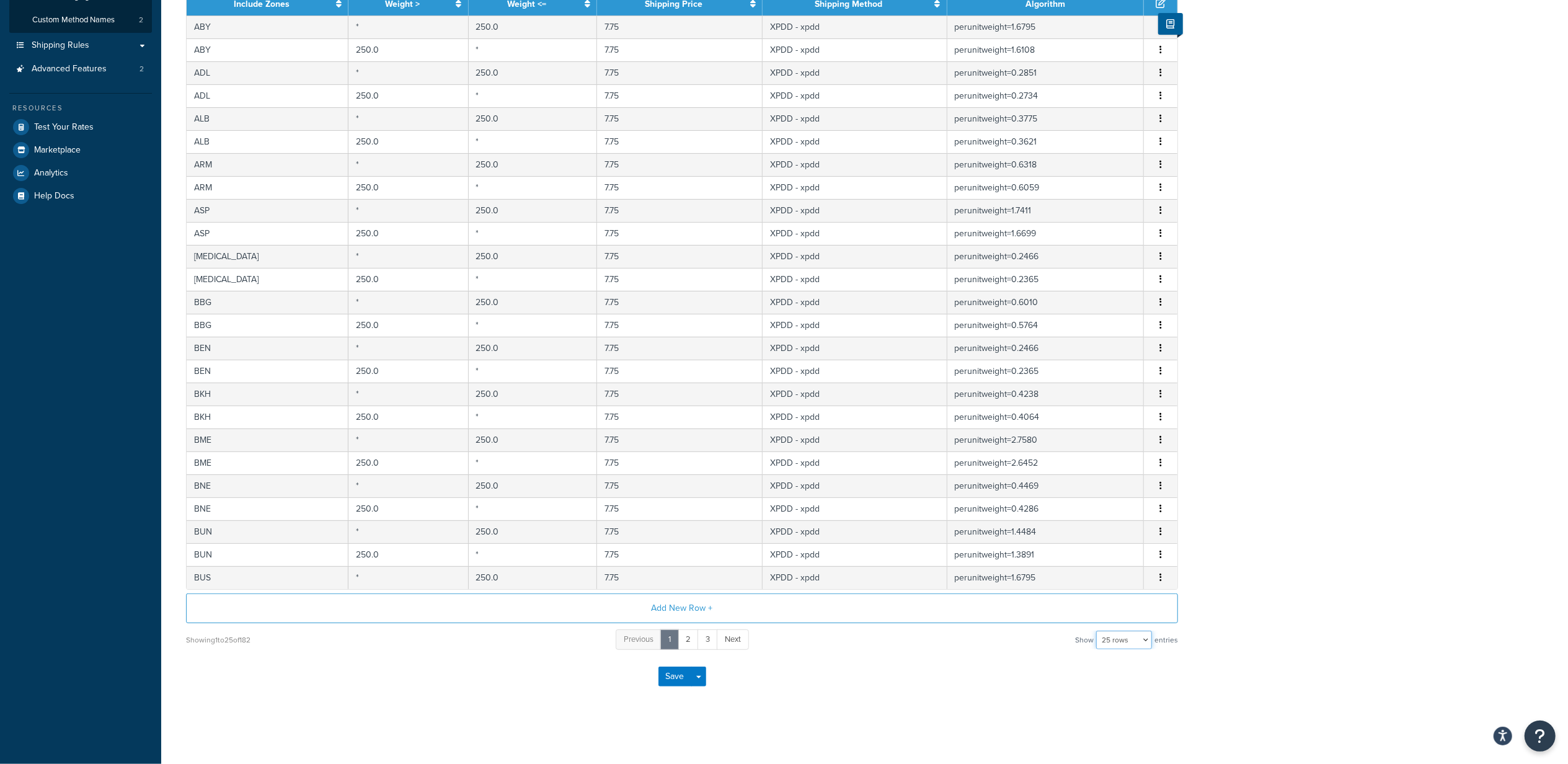
click at [1118, 643] on select "10 rows 15 rows 25 rows 50 rows 100 rows 1000 rows" at bounding box center [1124, 639] width 56 height 19
select select "1000"
click at [1097, 630] on select "10 rows 15 rows 25 rows 50 rows 100 rows 1000 rows" at bounding box center [1124, 639] width 56 height 19
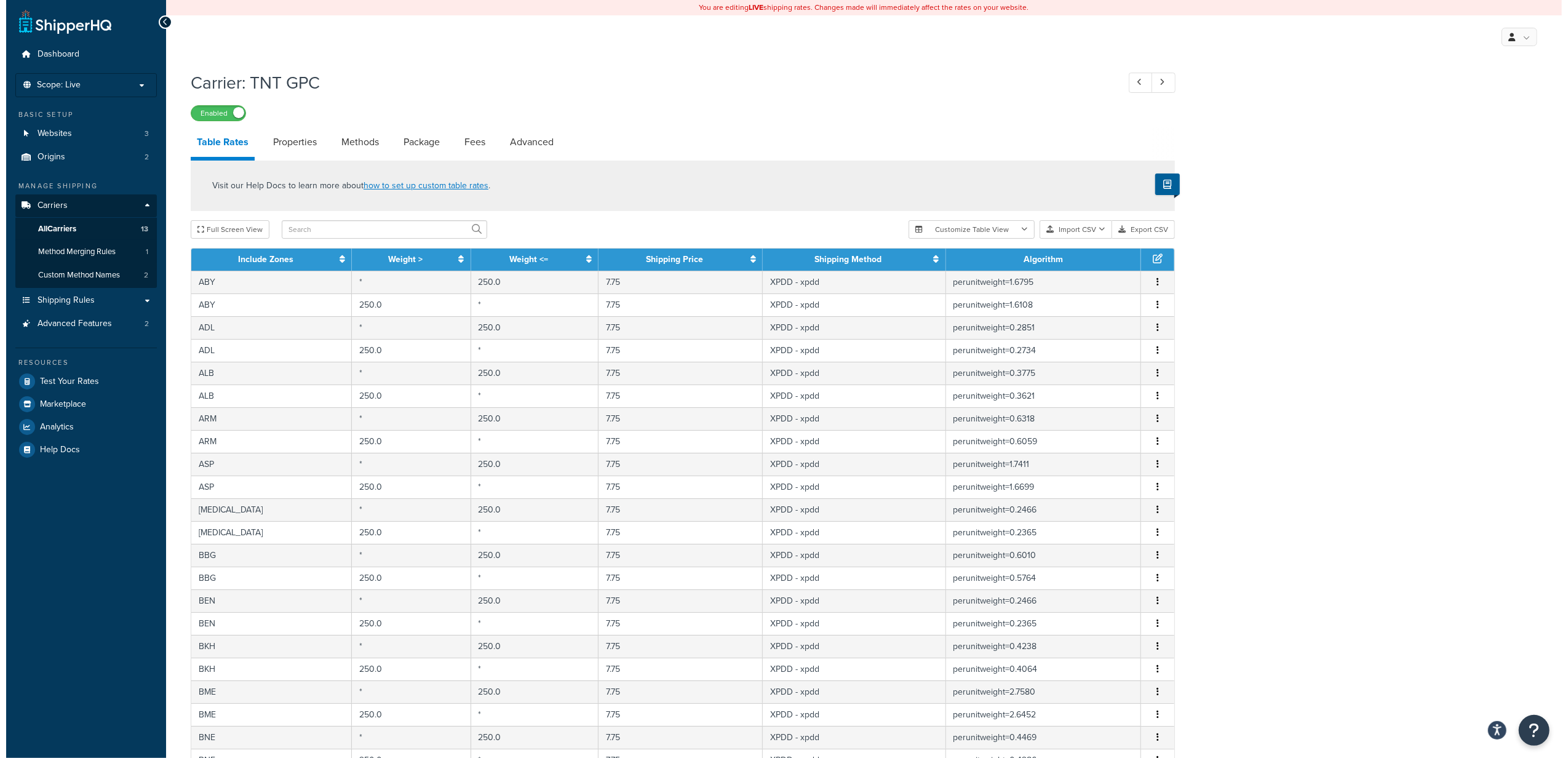
scroll to position [3753, 0]
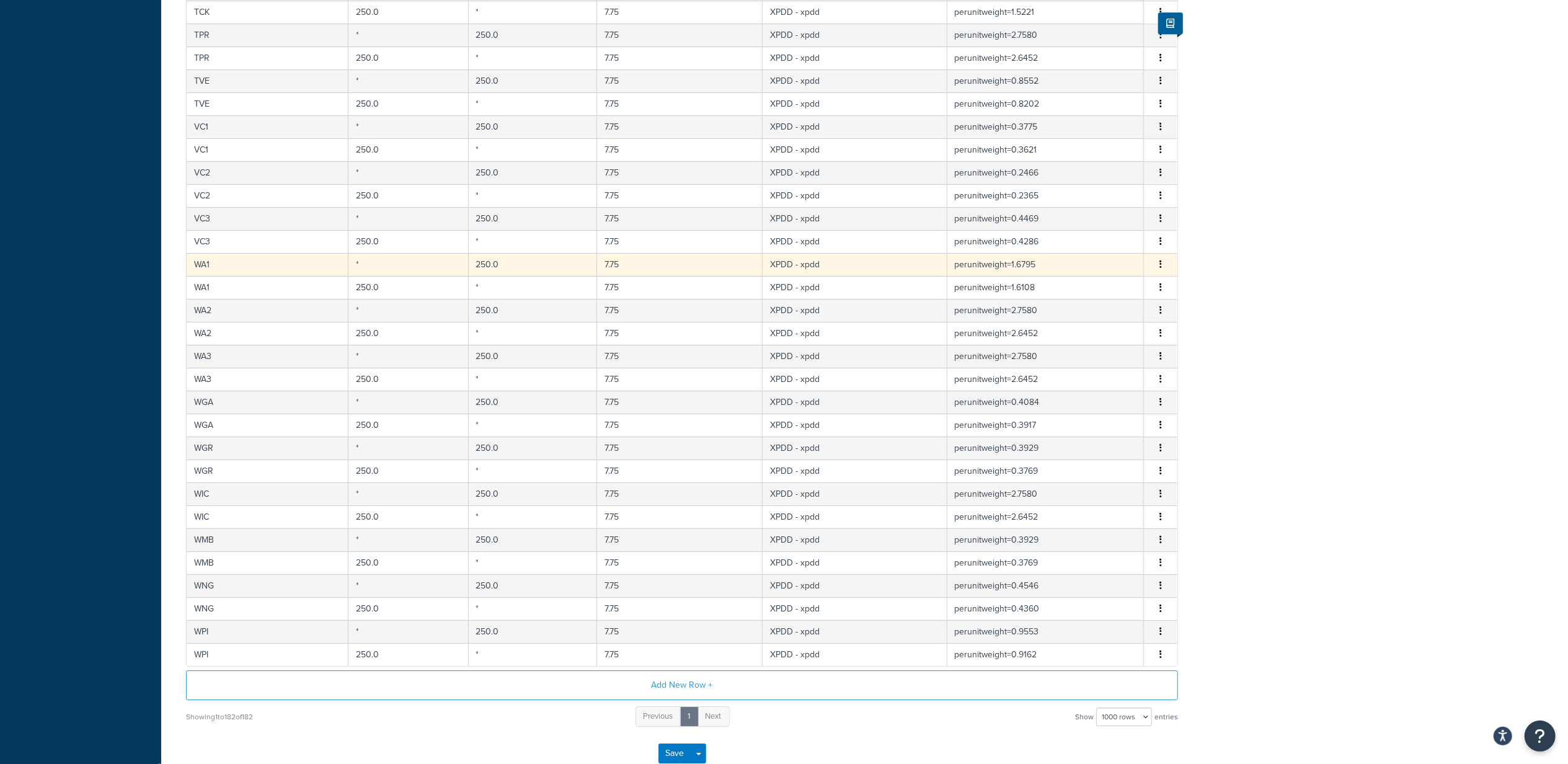
click at [1161, 269] on icon "button" at bounding box center [1160, 264] width 3 height 9
click at [1093, 276] on div "Edit" at bounding box center [1097, 273] width 88 height 26
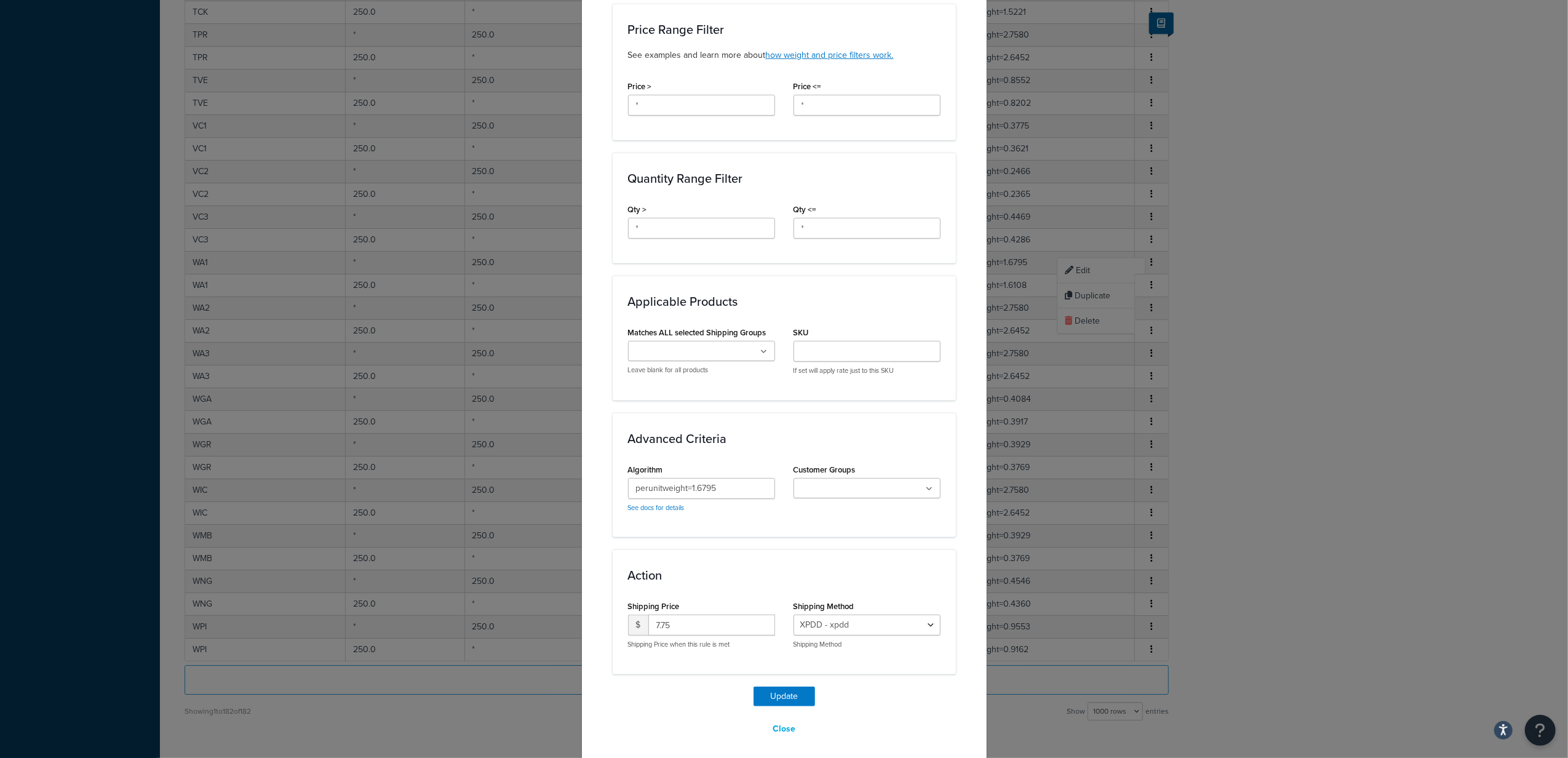
scroll to position [426, 0]
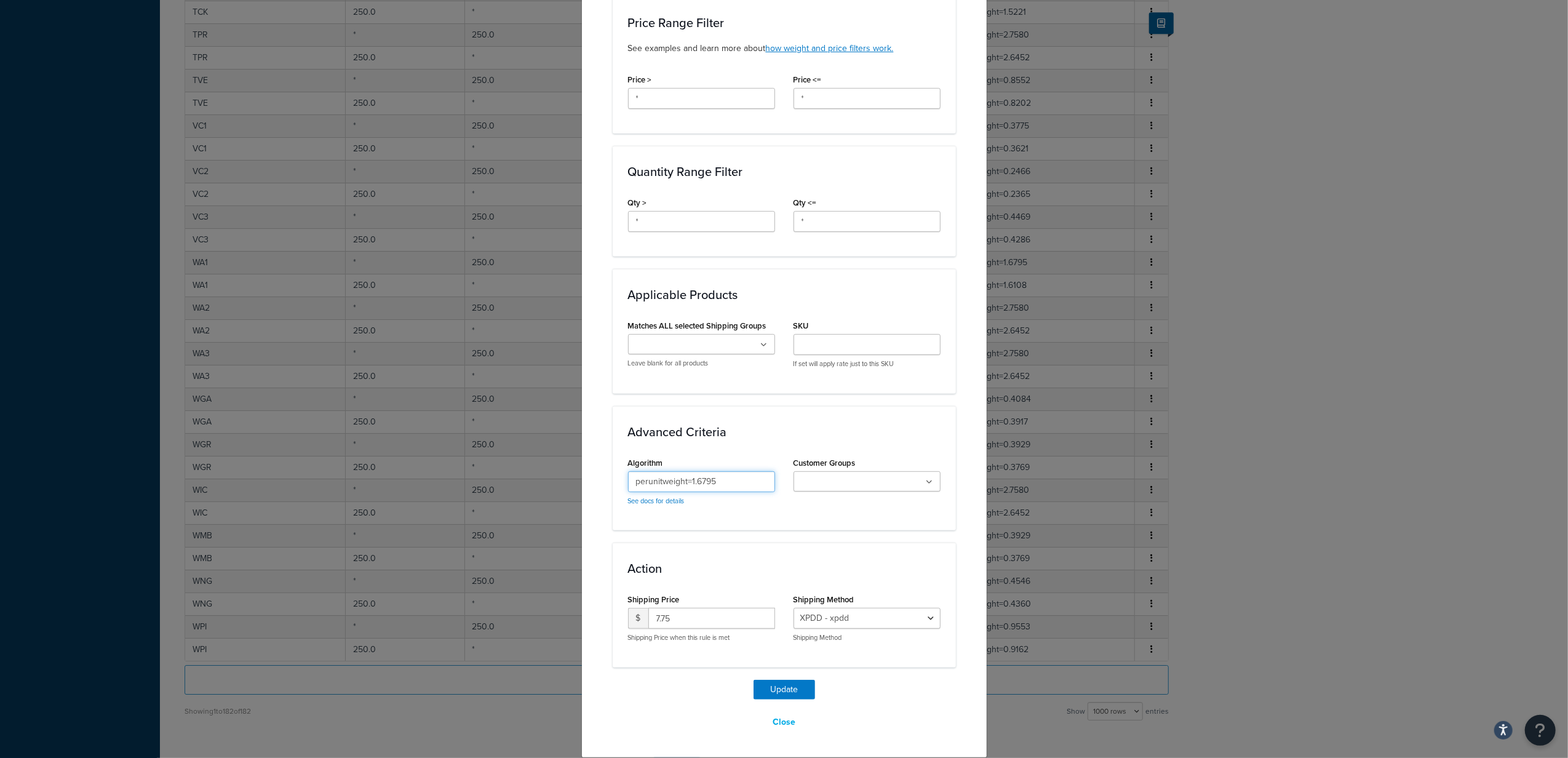
drag, startPoint x: 722, startPoint y: 481, endPoint x: 601, endPoint y: 478, distance: 121.0
click at [601, 478] on div "Update Table Rate Applicable Zones See examples and learn more about how includ…" at bounding box center [784, 186] width 406 height 1145
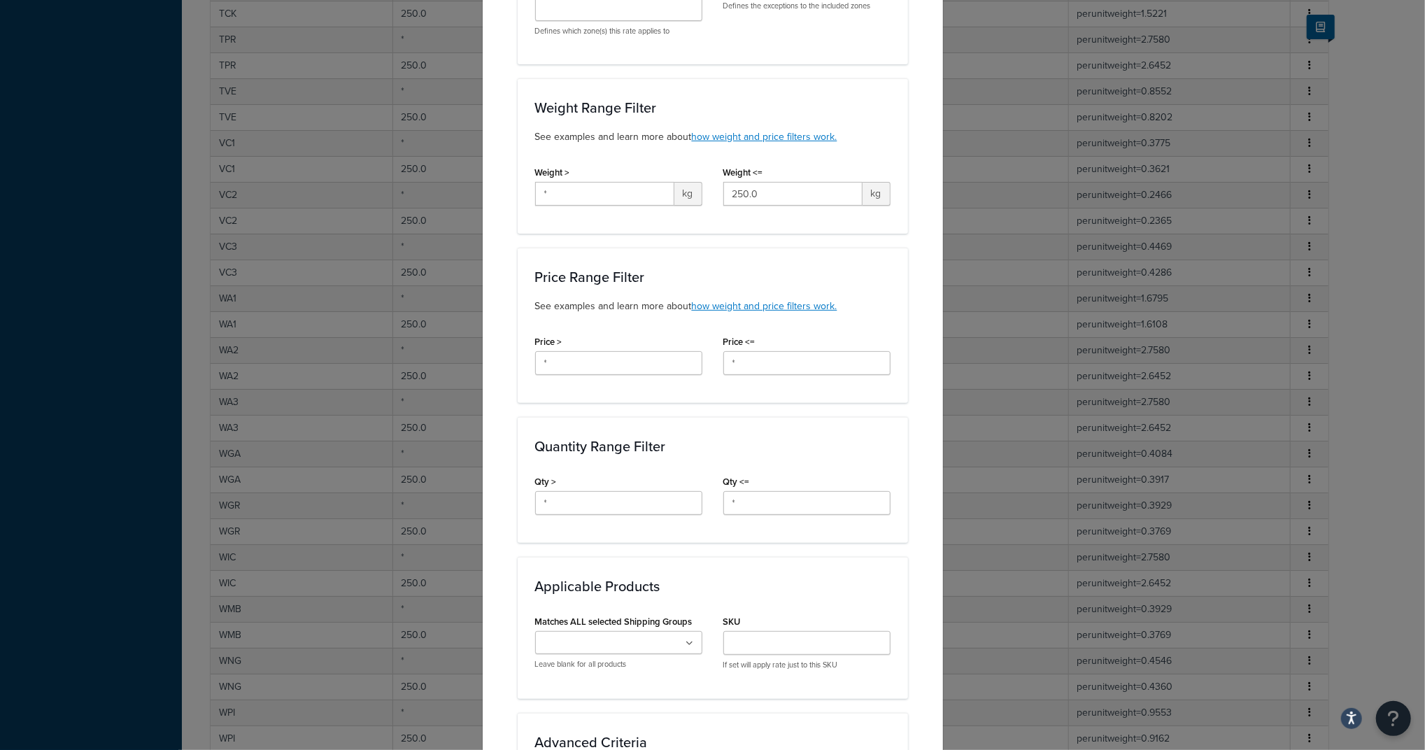
scroll to position [0, 0]
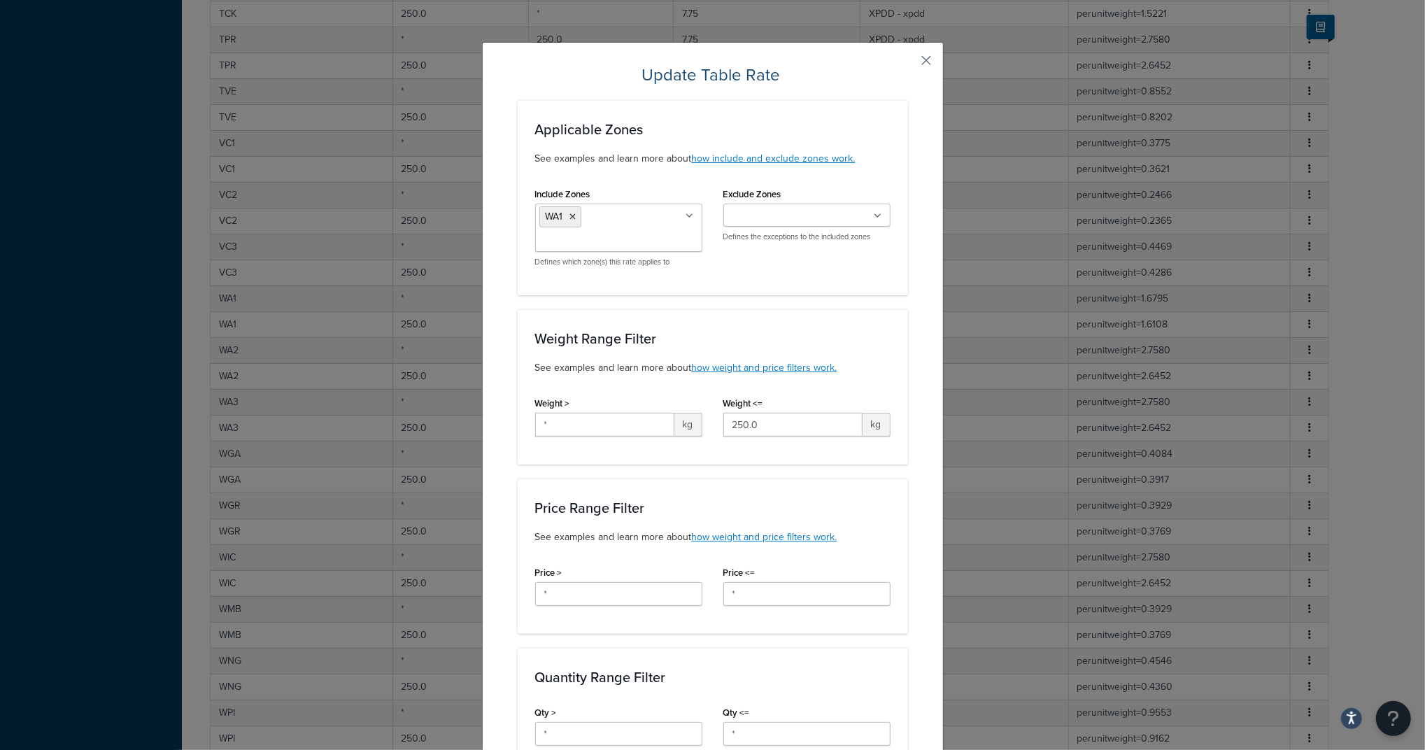
click at [908, 64] on button "button" at bounding box center [906, 65] width 3 height 3
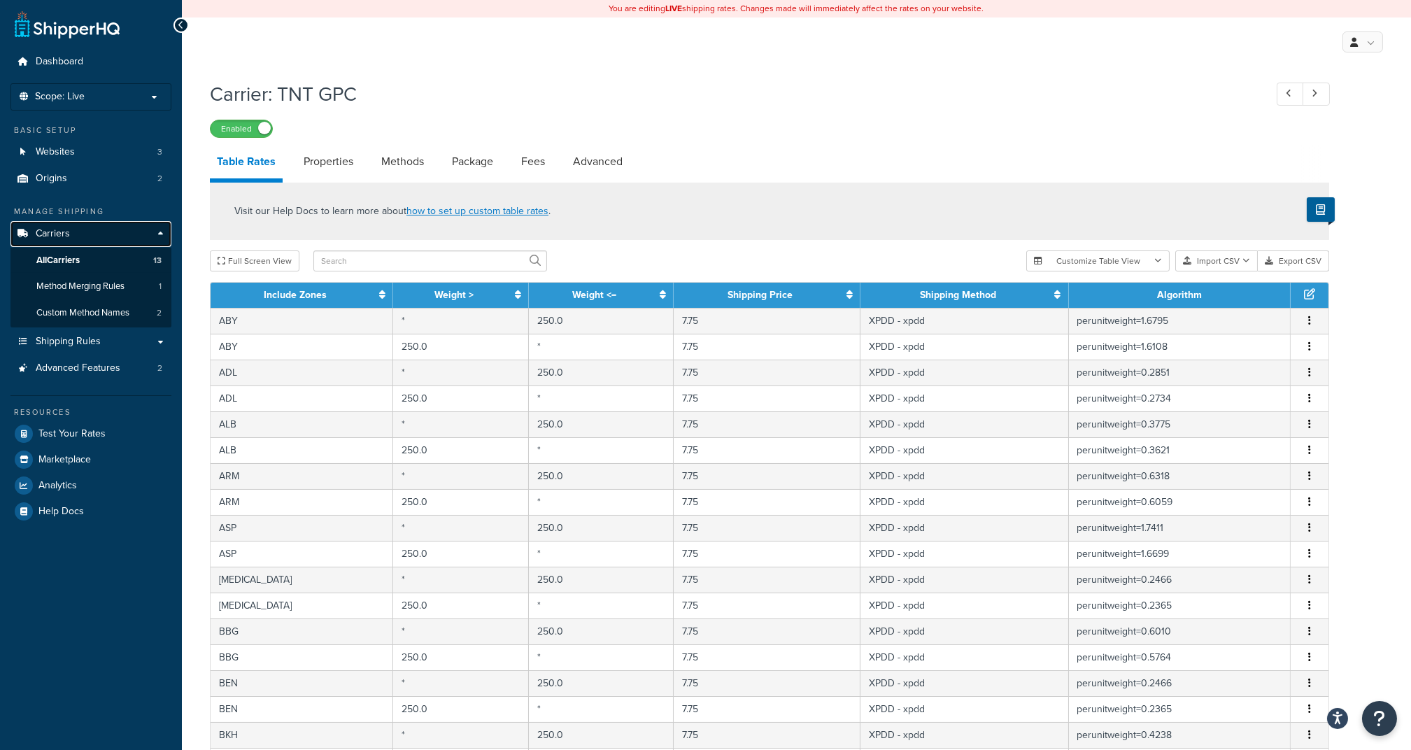
click at [85, 231] on link "Carriers" at bounding box center [90, 234] width 161 height 26
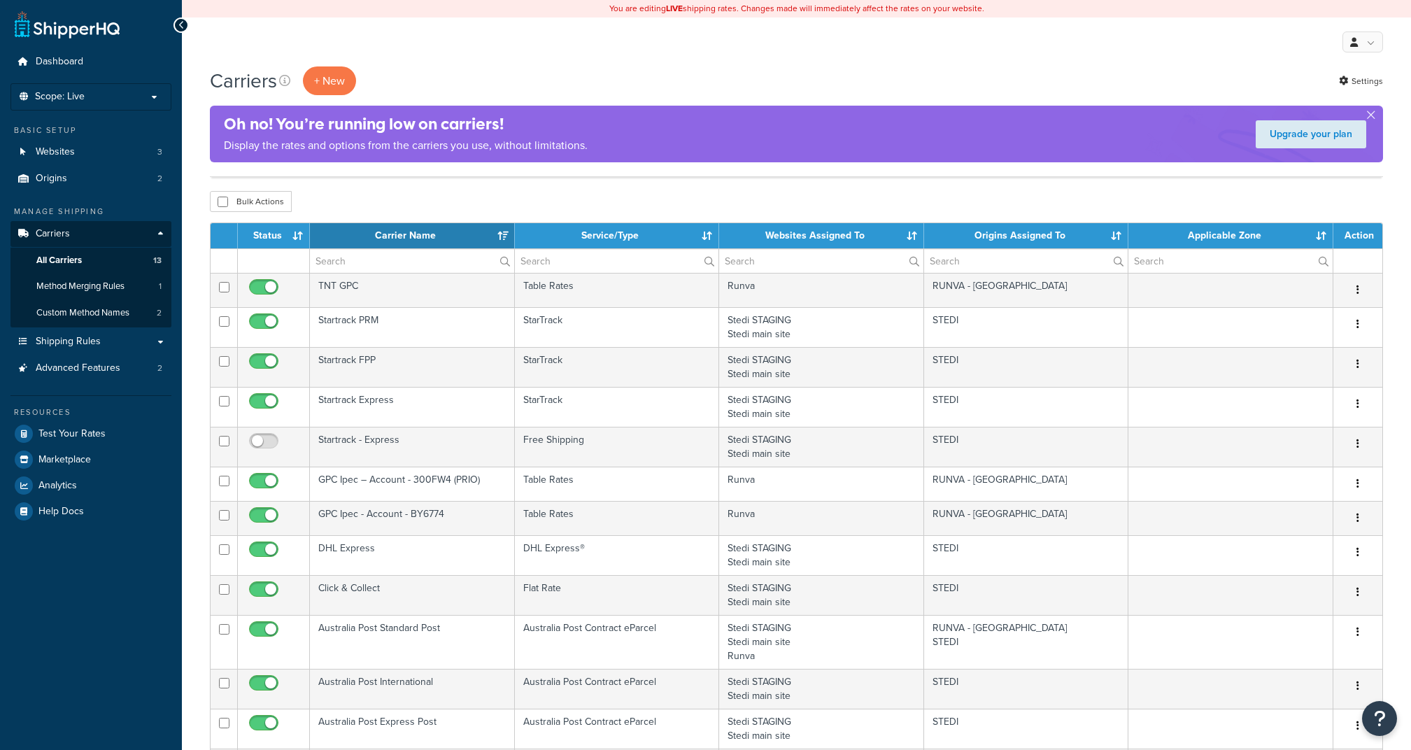
select select "15"
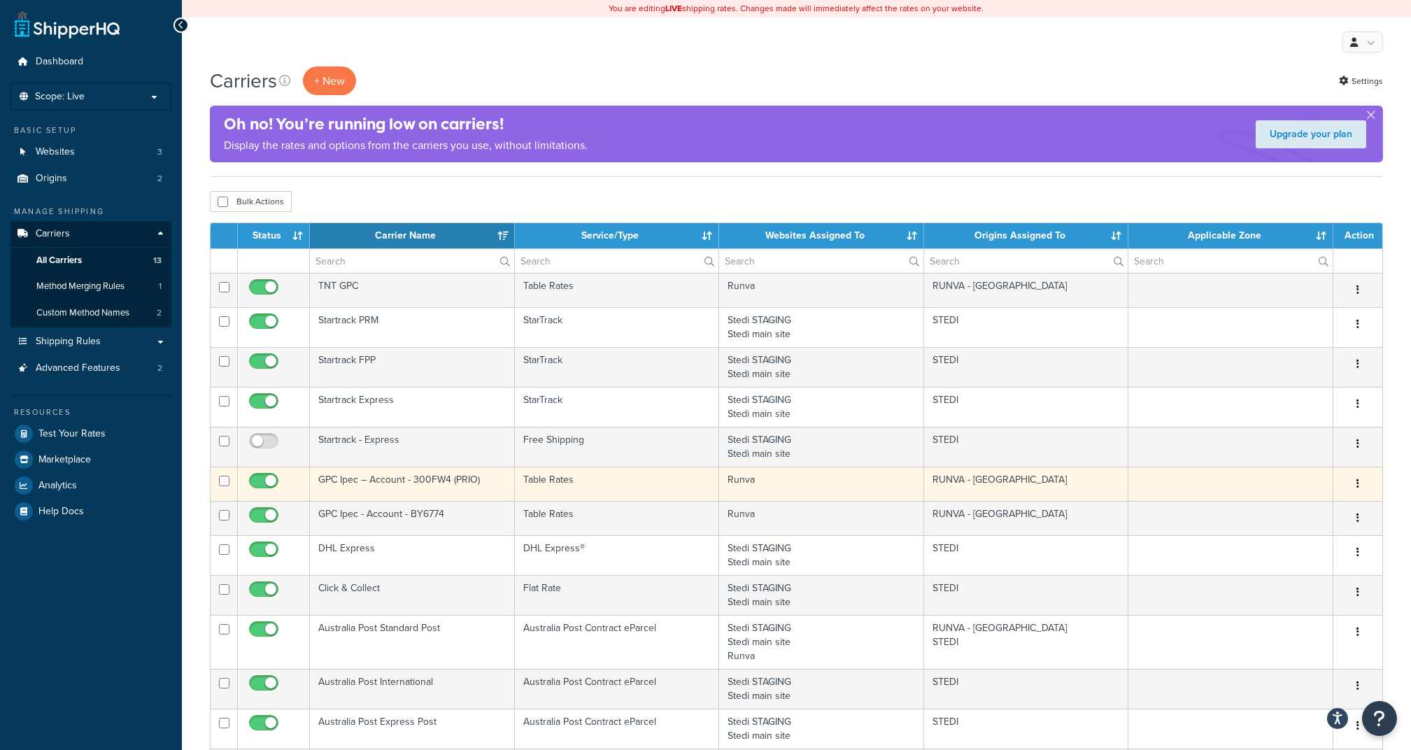
click at [260, 481] on input "checkbox" at bounding box center [265, 484] width 38 height 17
checkbox input "false"
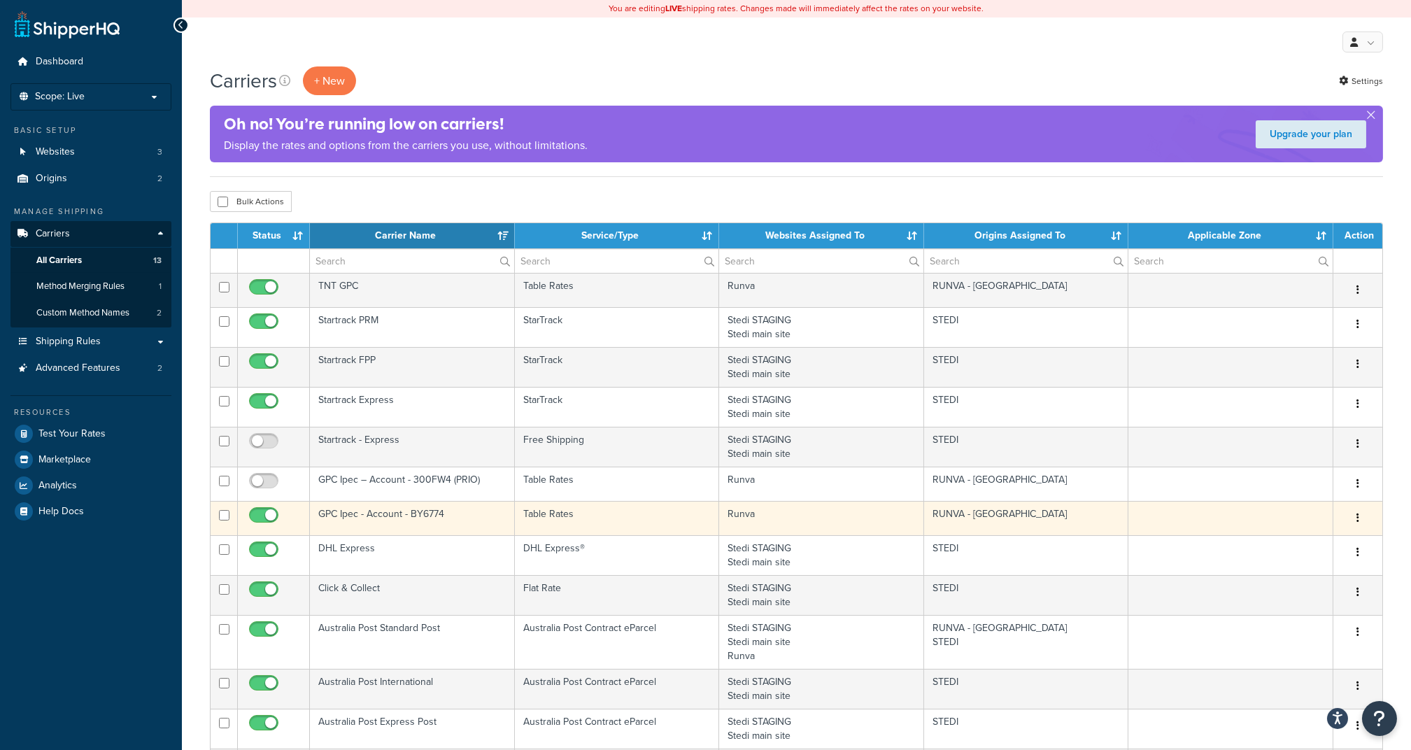
click at [259, 518] on input "checkbox" at bounding box center [265, 518] width 38 height 17
checkbox input "false"
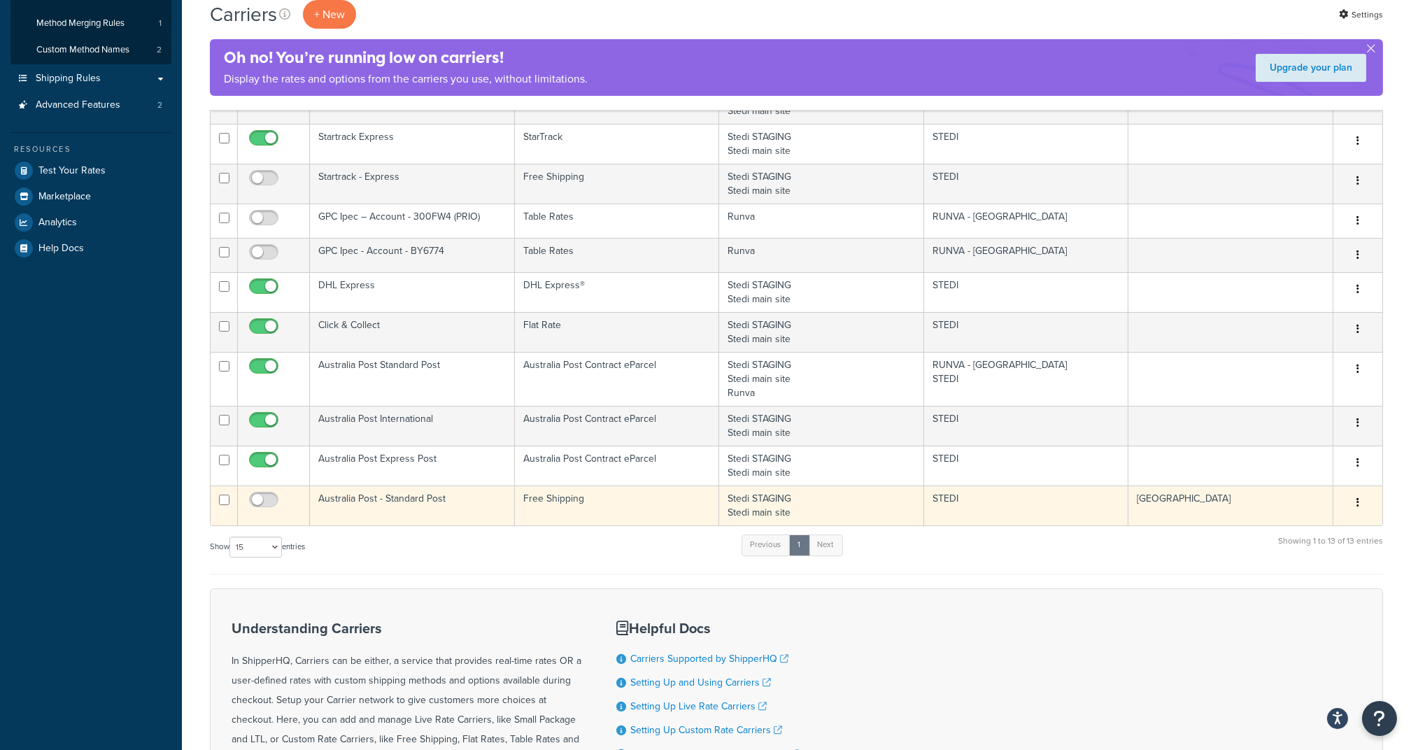
scroll to position [280, 0]
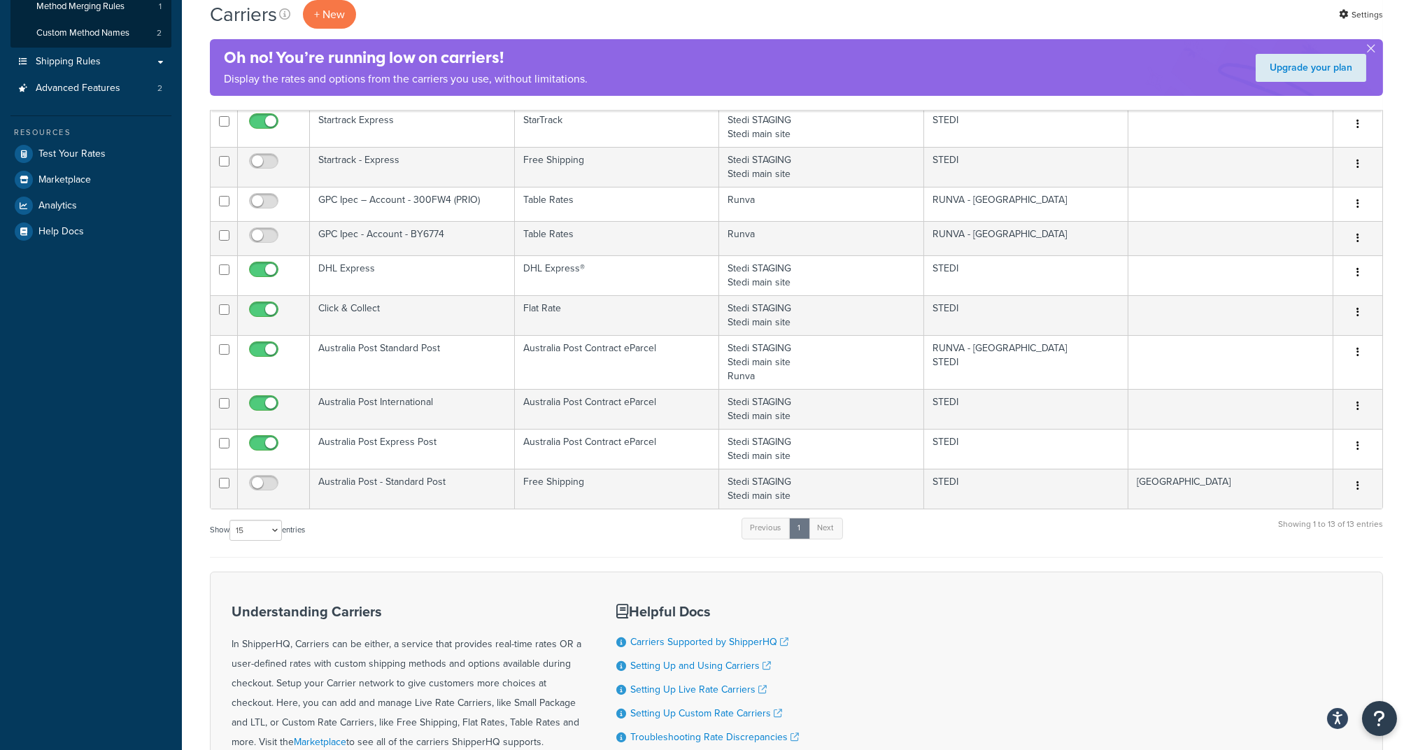
click at [1082, 606] on div "Understanding Carriers In ShipperHQ, Carriers can be either, a service that pro…" at bounding box center [796, 706] width 1173 height 268
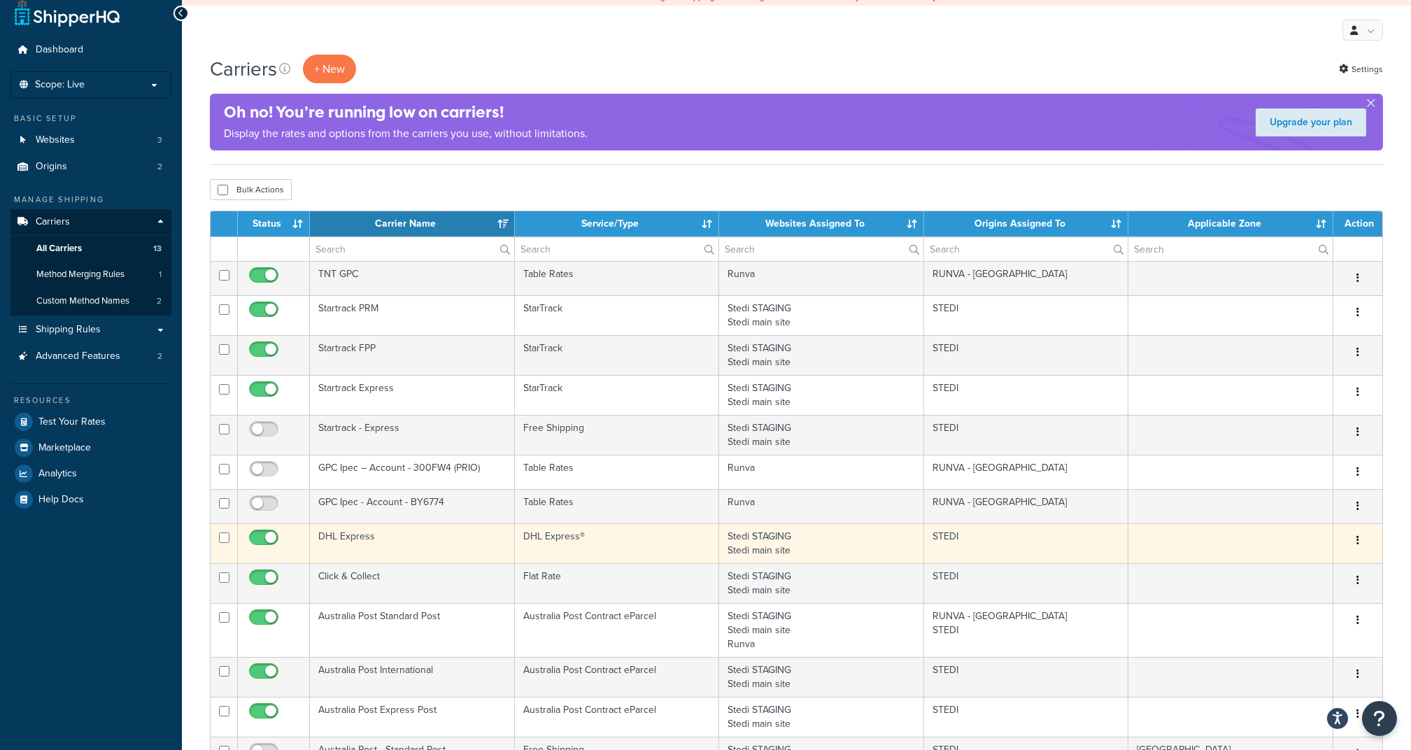
scroll to position [0, 0]
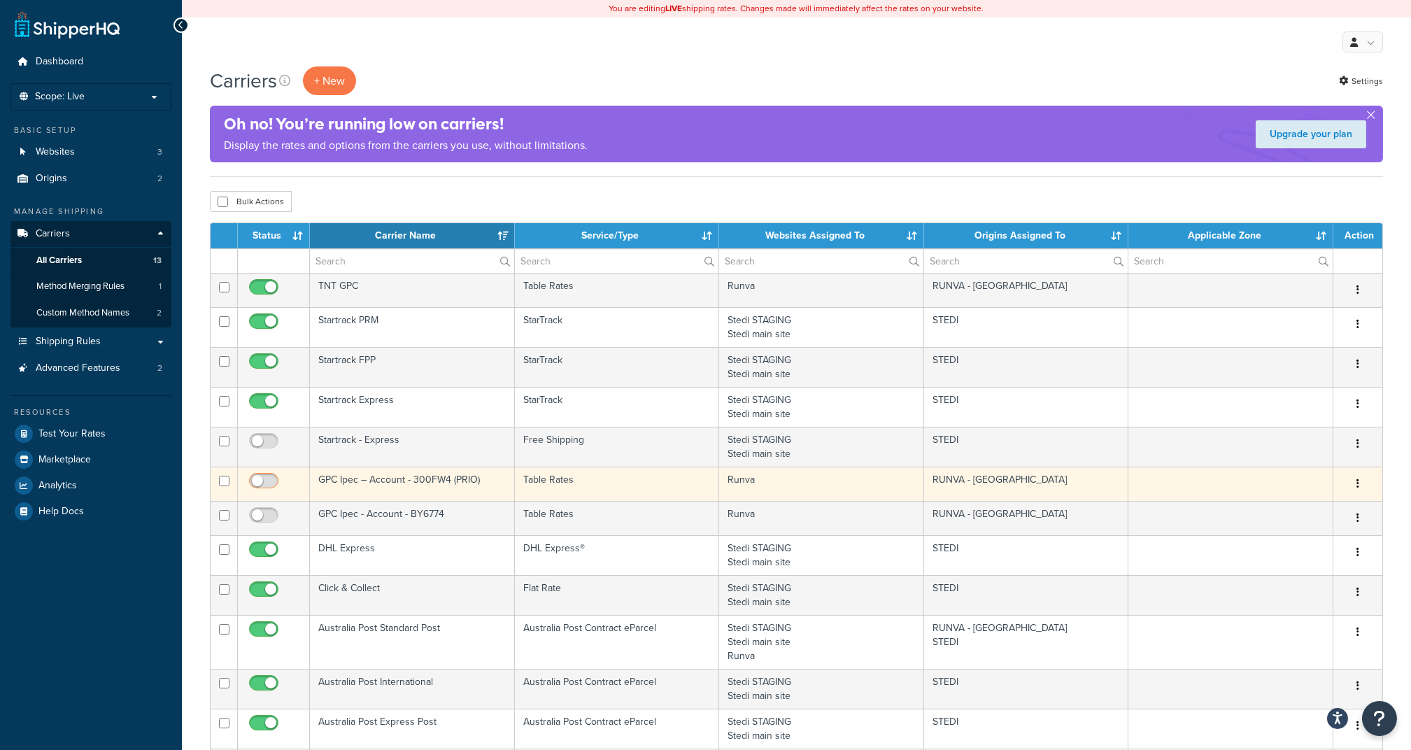
click at [270, 485] on input "checkbox" at bounding box center [265, 484] width 38 height 17
checkbox input "true"
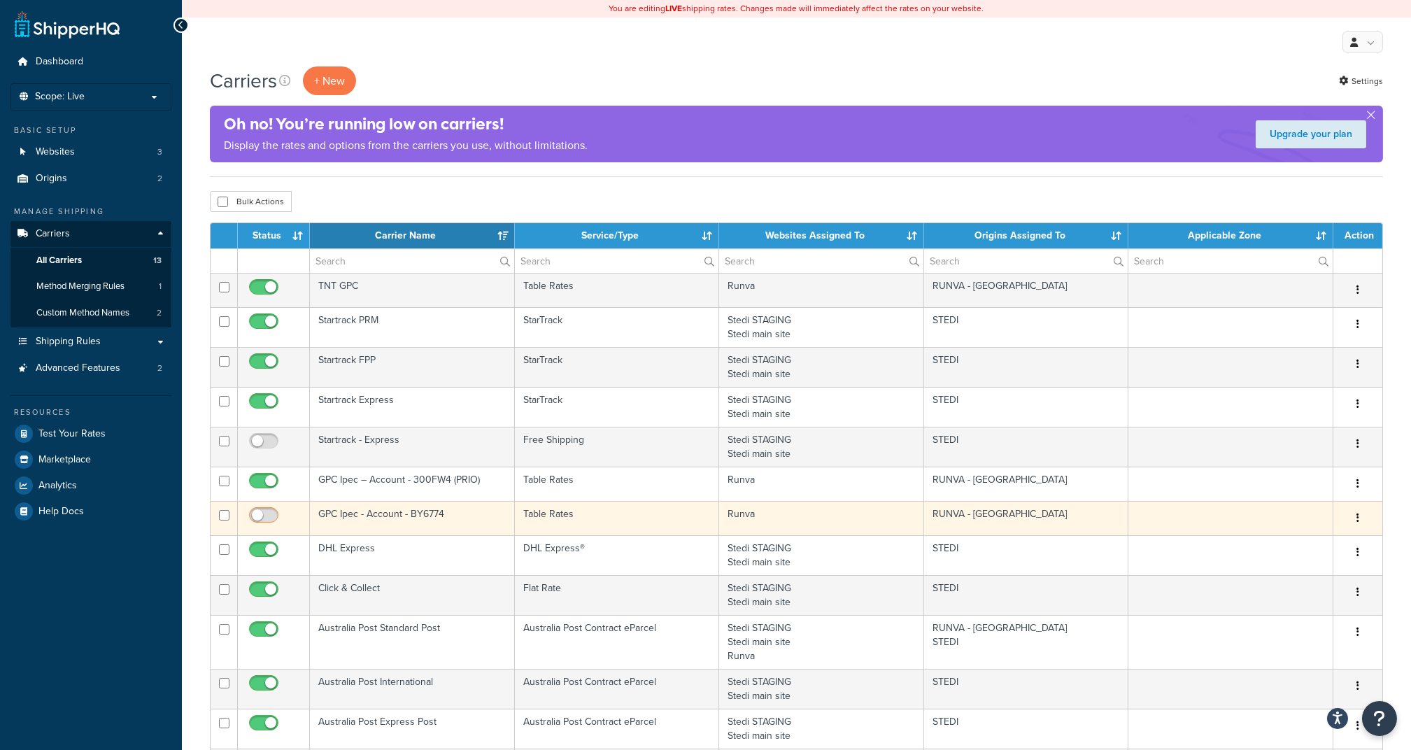
click at [274, 517] on input "checkbox" at bounding box center [265, 518] width 38 height 17
checkbox input "true"
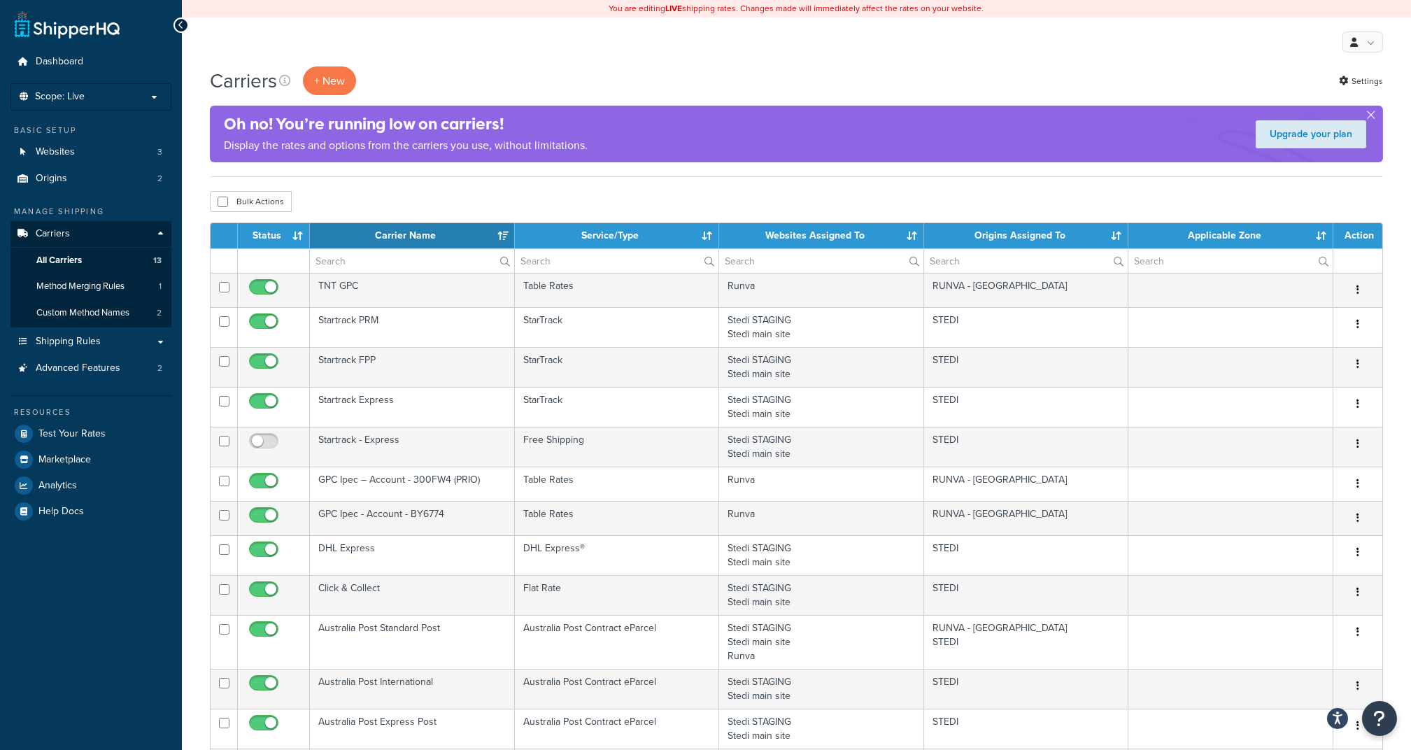
click at [897, 178] on div "Carriers + New Settings Oh no! You’re running low on carriers! Display the rate…" at bounding box center [796, 617] width 1229 height 1102
click at [854, 147] on div "Oh no! You’re running low on carriers! Display the rates and options from the c…" at bounding box center [796, 134] width 1173 height 57
click at [979, 135] on div "Oh no! You’re running low on carriers! Display the rates and options from the c…" at bounding box center [796, 134] width 1173 height 57
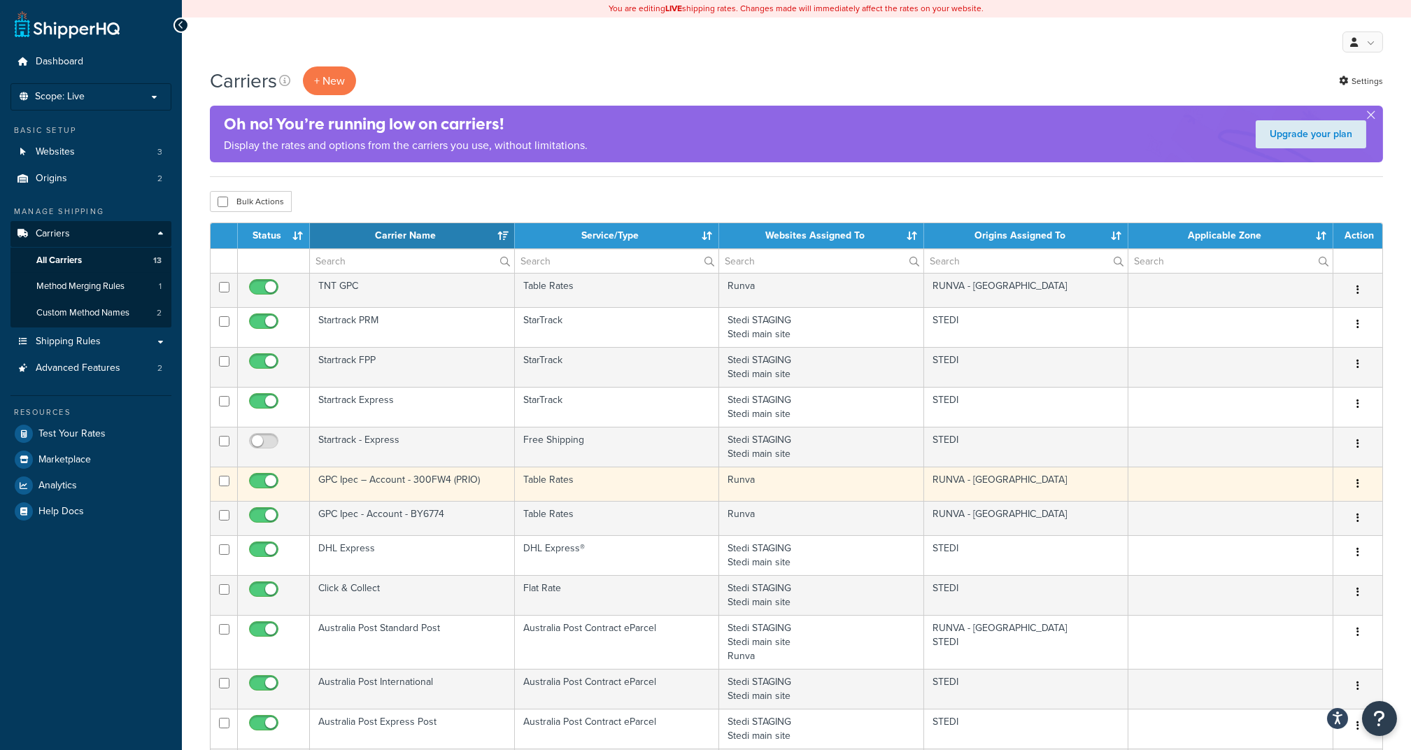
click at [1359, 483] on icon "button" at bounding box center [1358, 484] width 3 height 10
click at [1307, 505] on link "Edit" at bounding box center [1301, 512] width 111 height 29
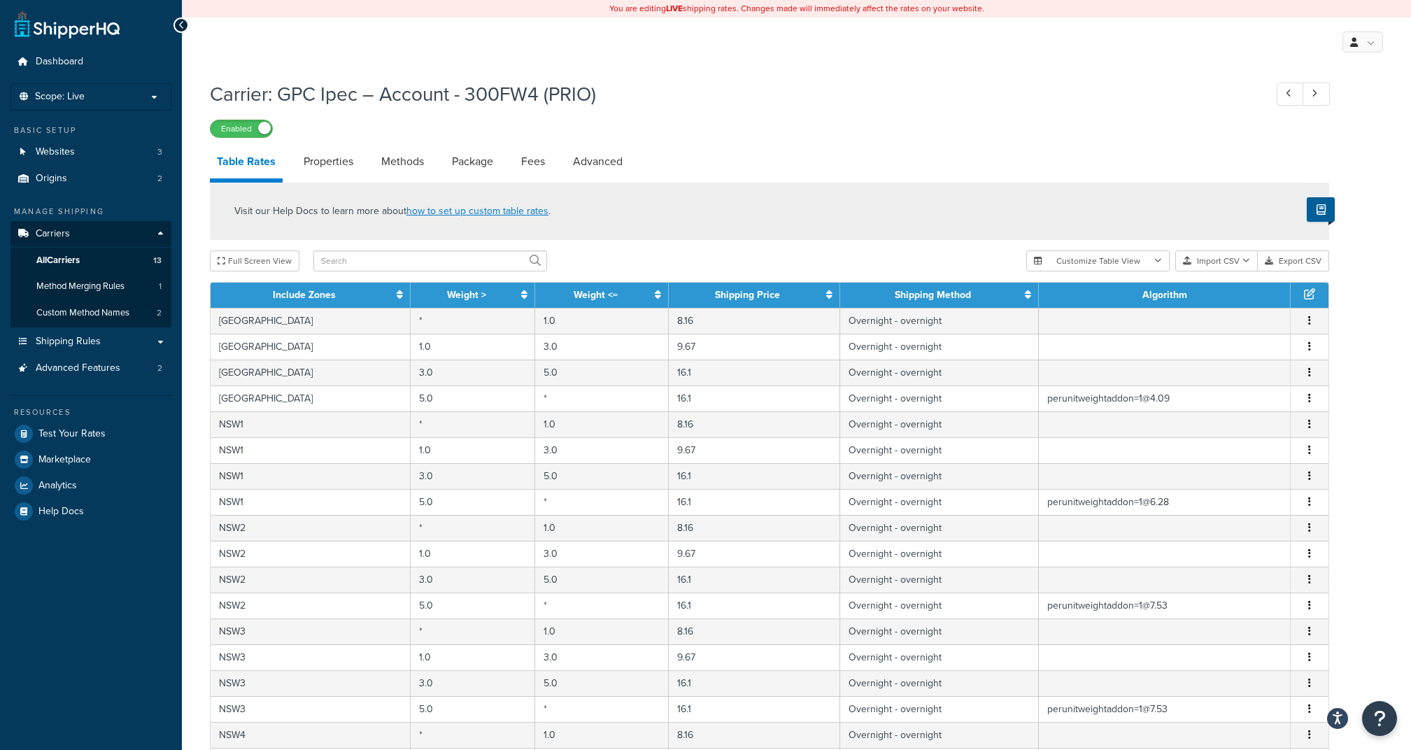
select select "25"
click at [331, 169] on link "Properties" at bounding box center [329, 162] width 64 height 34
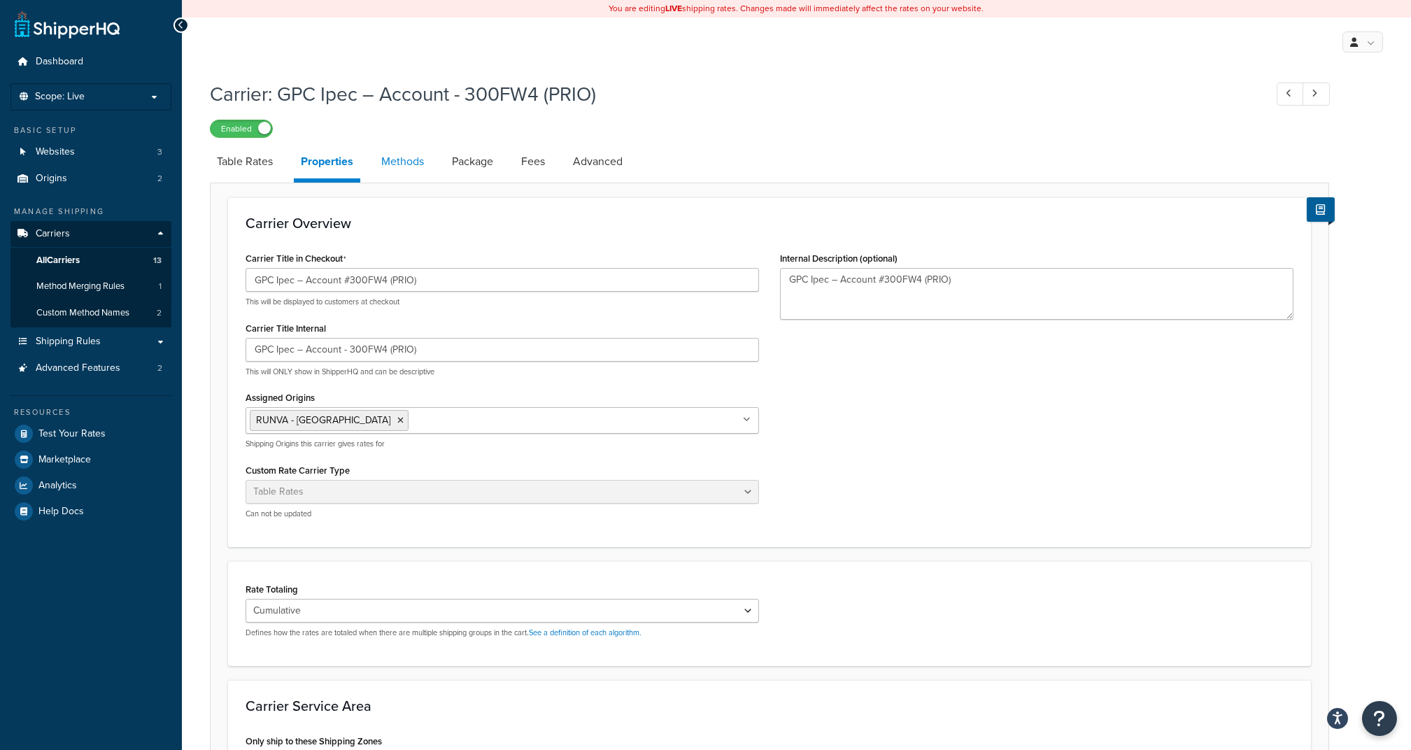
click at [405, 174] on link "Methods" at bounding box center [402, 162] width 57 height 34
select select "25"
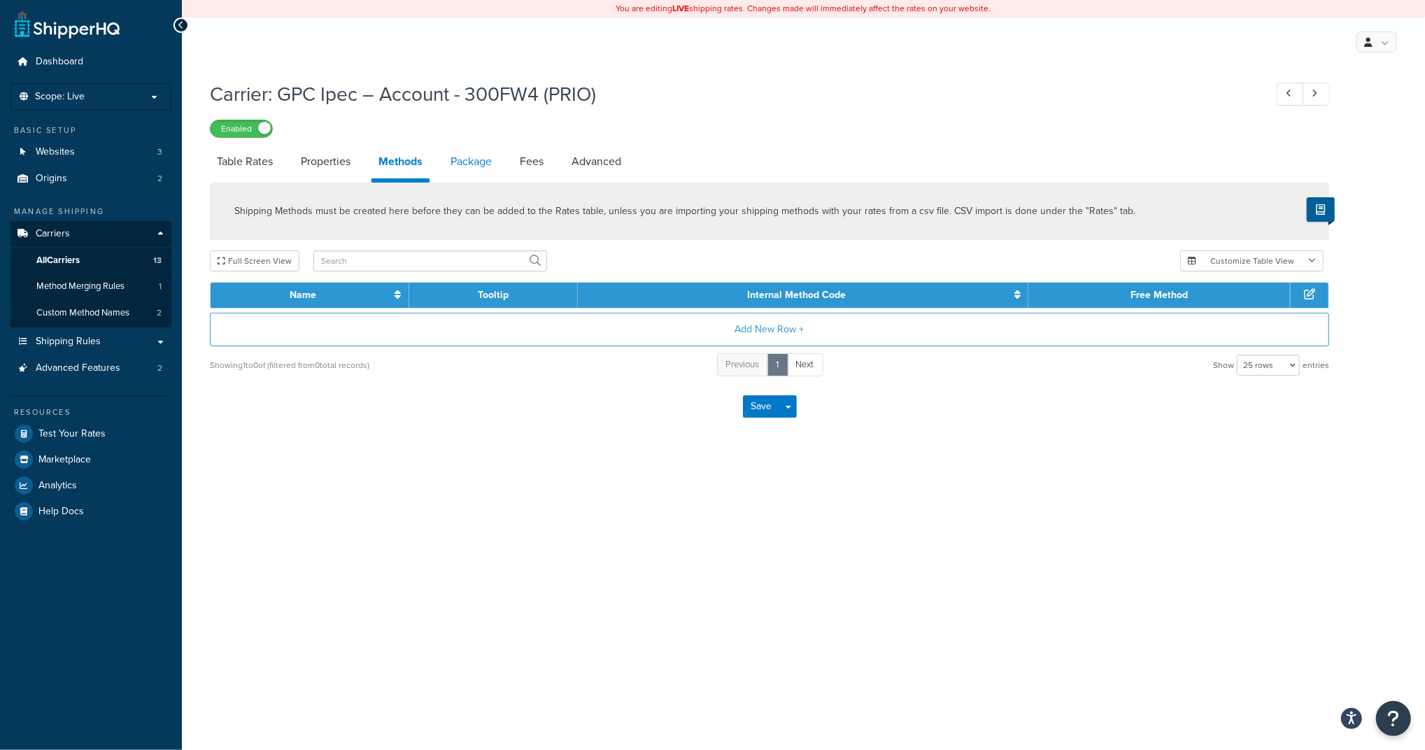
click at [461, 170] on link "Package" at bounding box center [471, 162] width 55 height 34
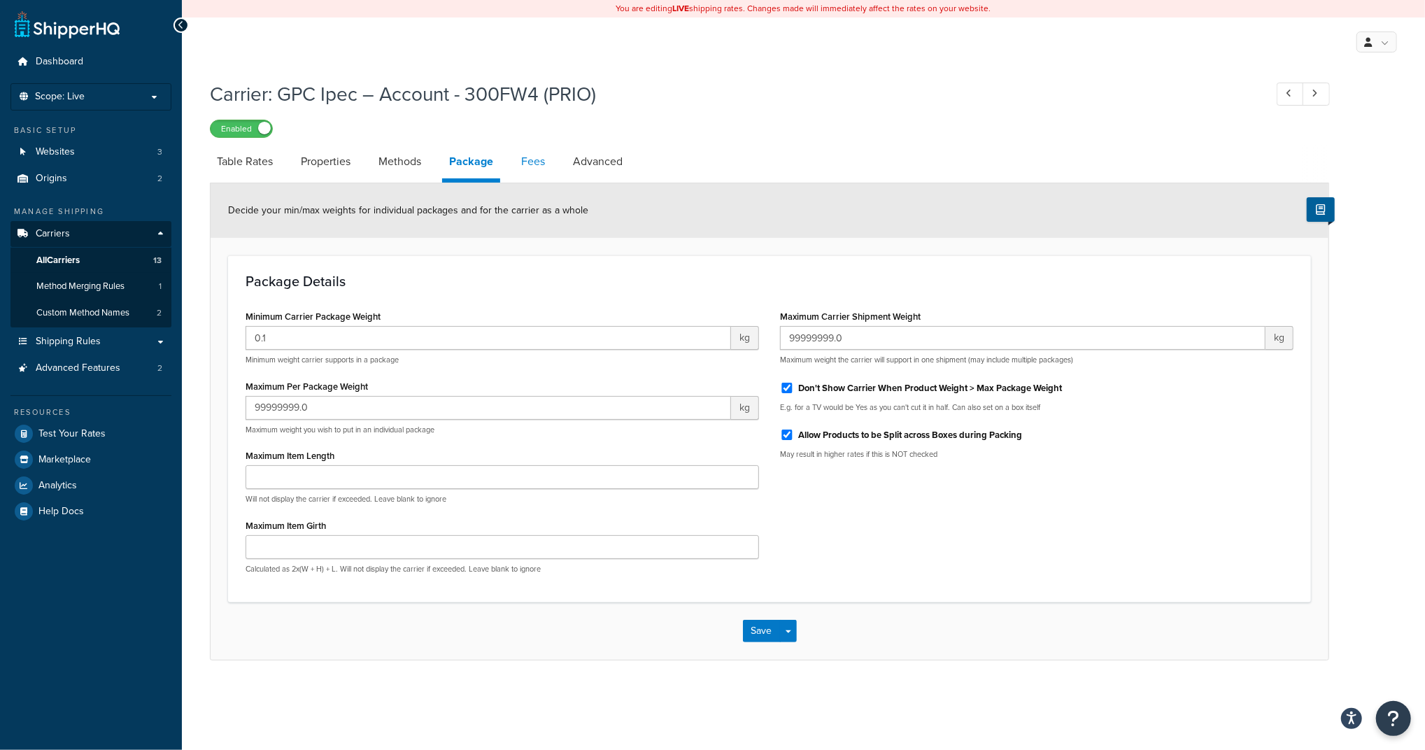
click at [525, 151] on link "Fees" at bounding box center [533, 162] width 38 height 34
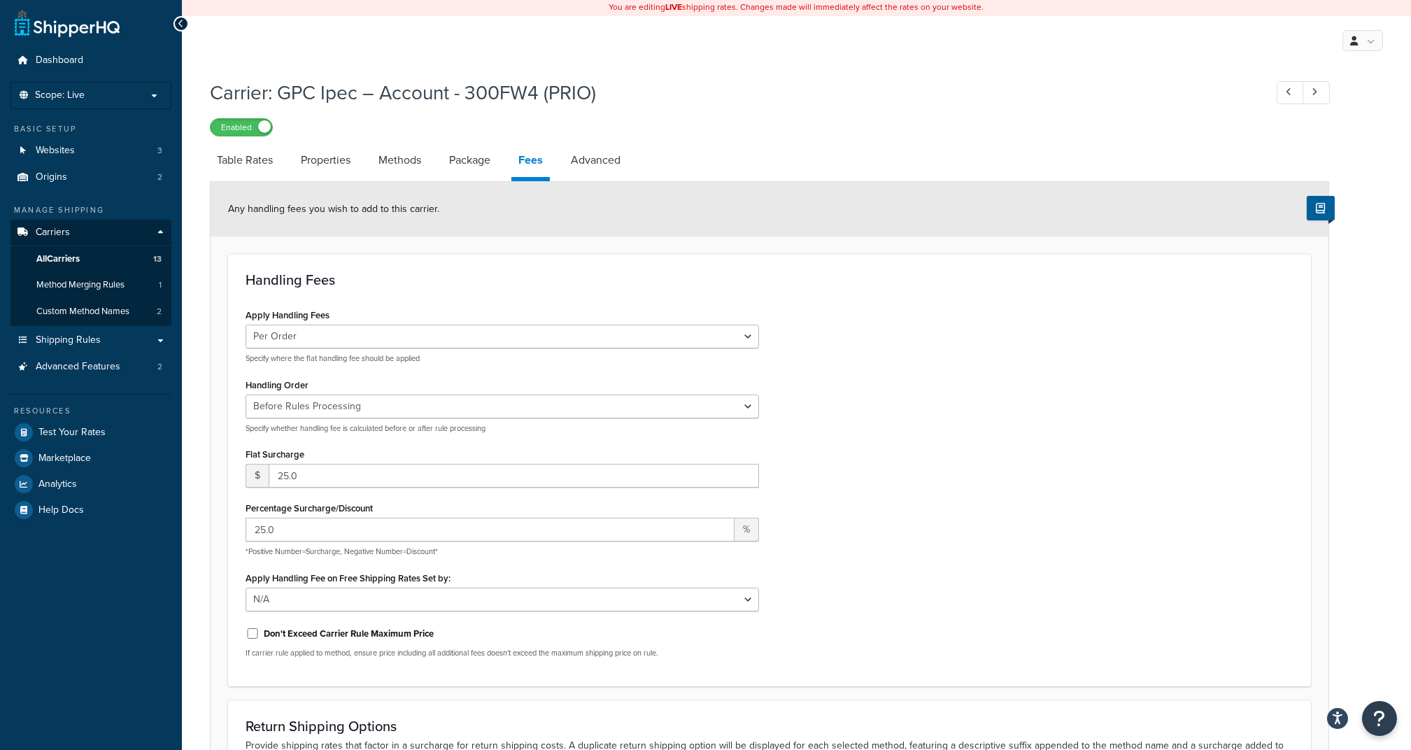
scroll to position [93, 0]
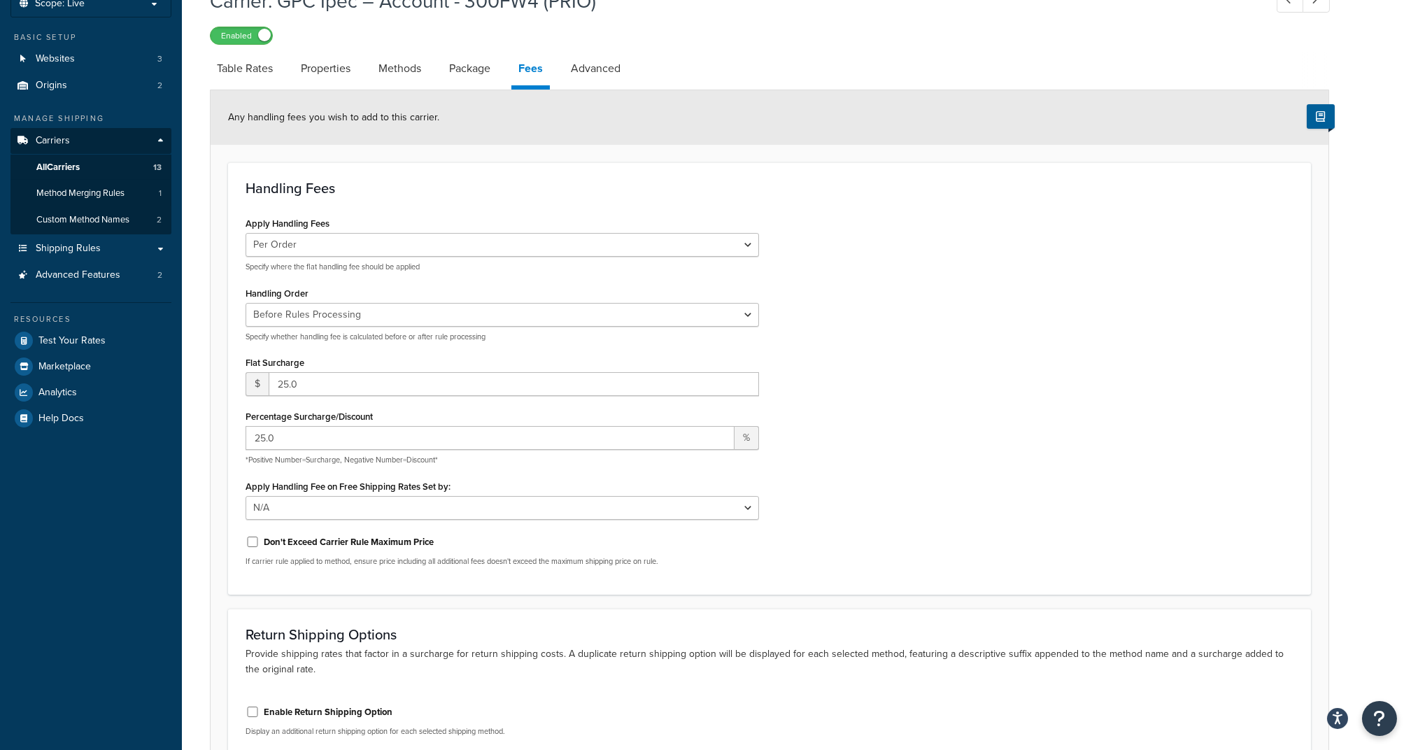
click at [998, 476] on div "Apply Handling Fees Per Order Per Item Per Package Specify where the flat handl…" at bounding box center [769, 395] width 1069 height 364
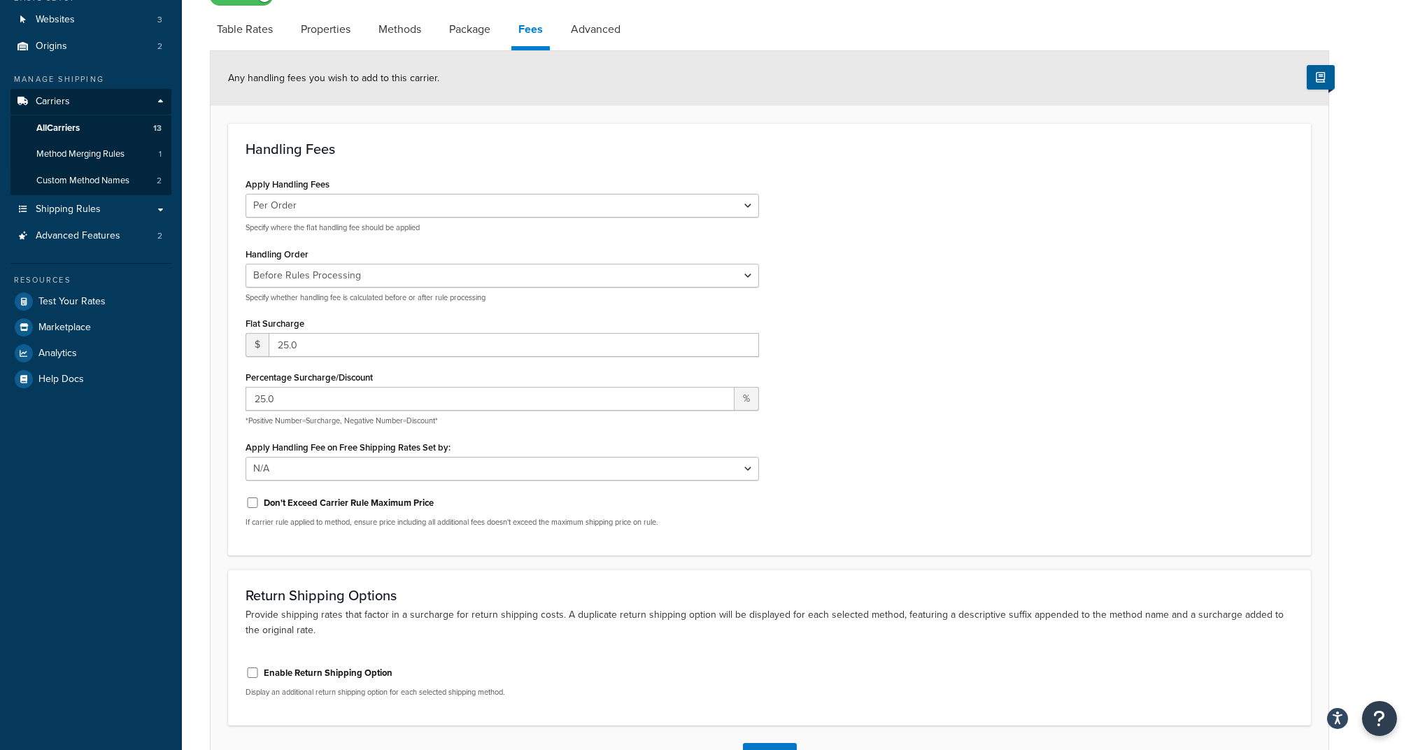
scroll to position [0, 0]
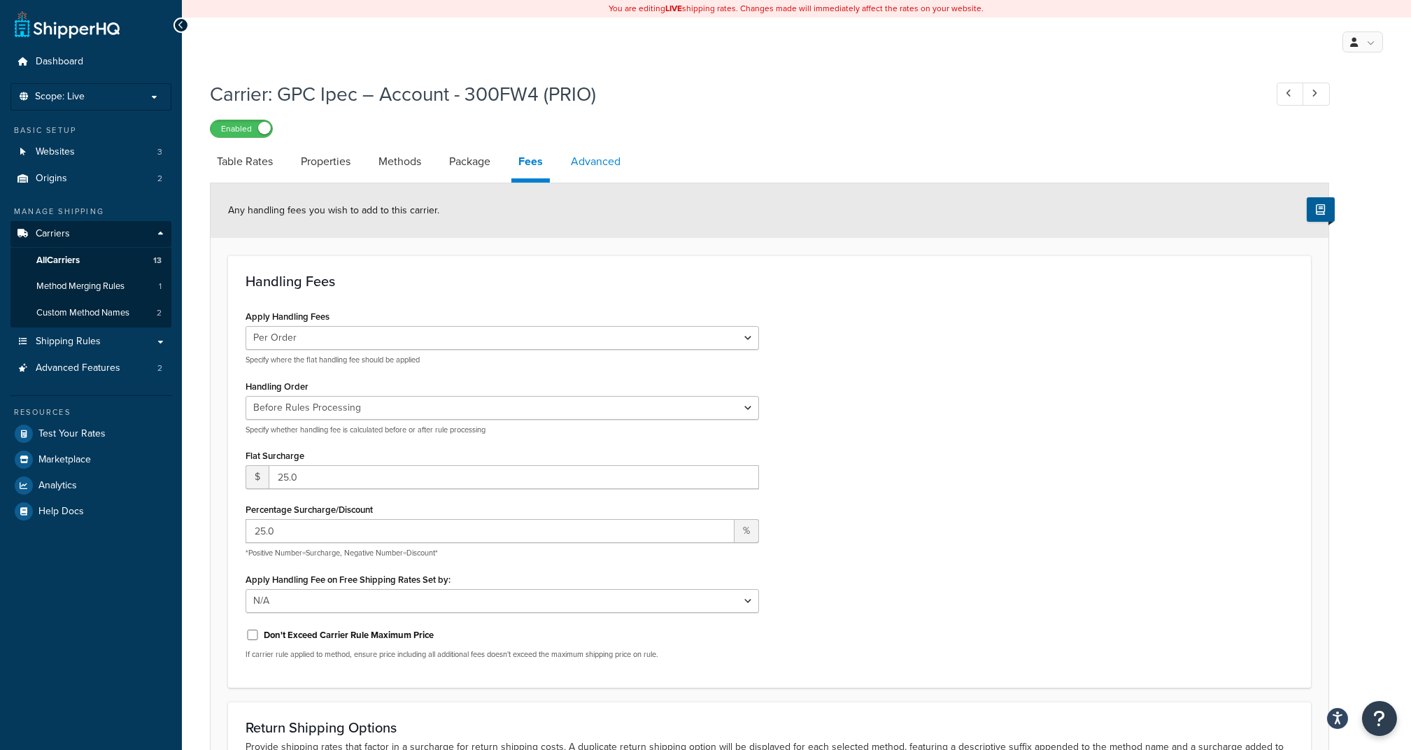
click at [620, 165] on link "Advanced" at bounding box center [596, 162] width 64 height 34
select select "false"
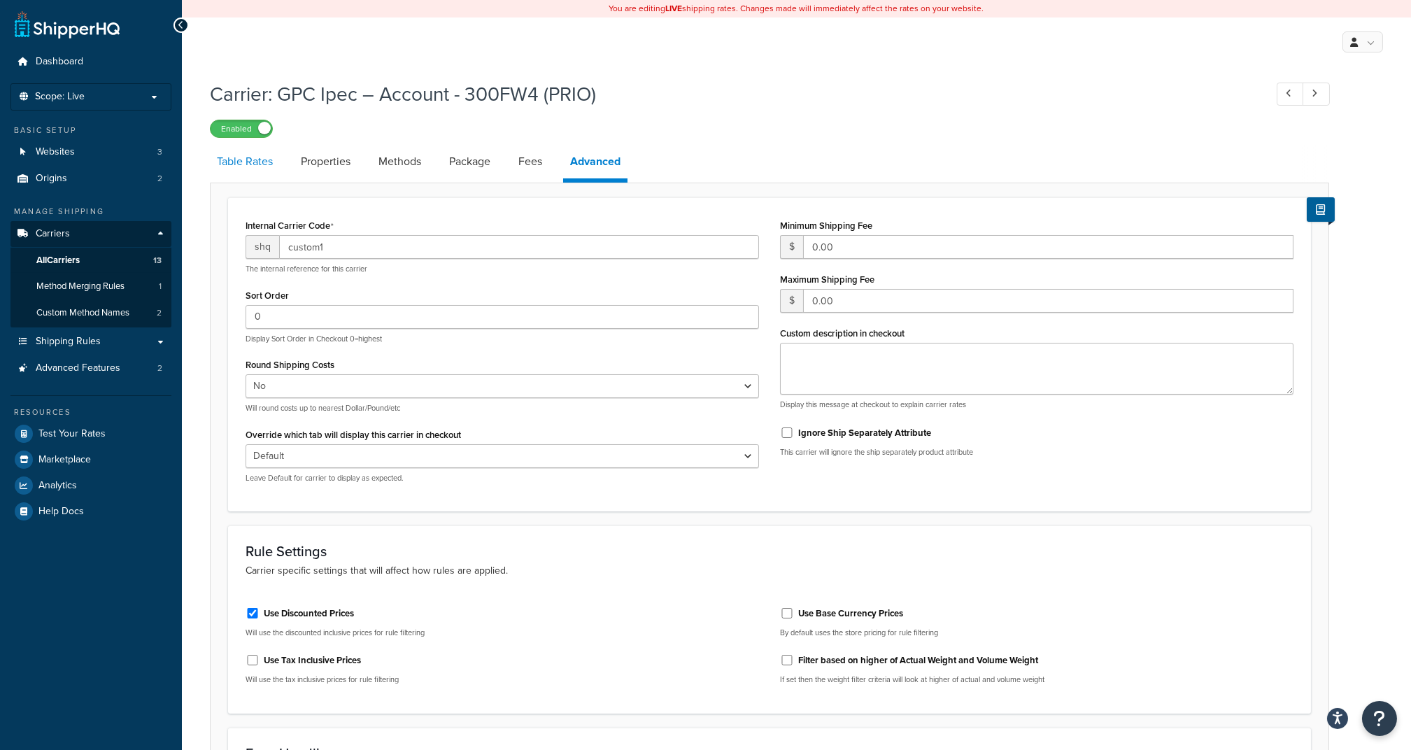
click at [233, 163] on link "Table Rates" at bounding box center [245, 162] width 70 height 34
select select "25"
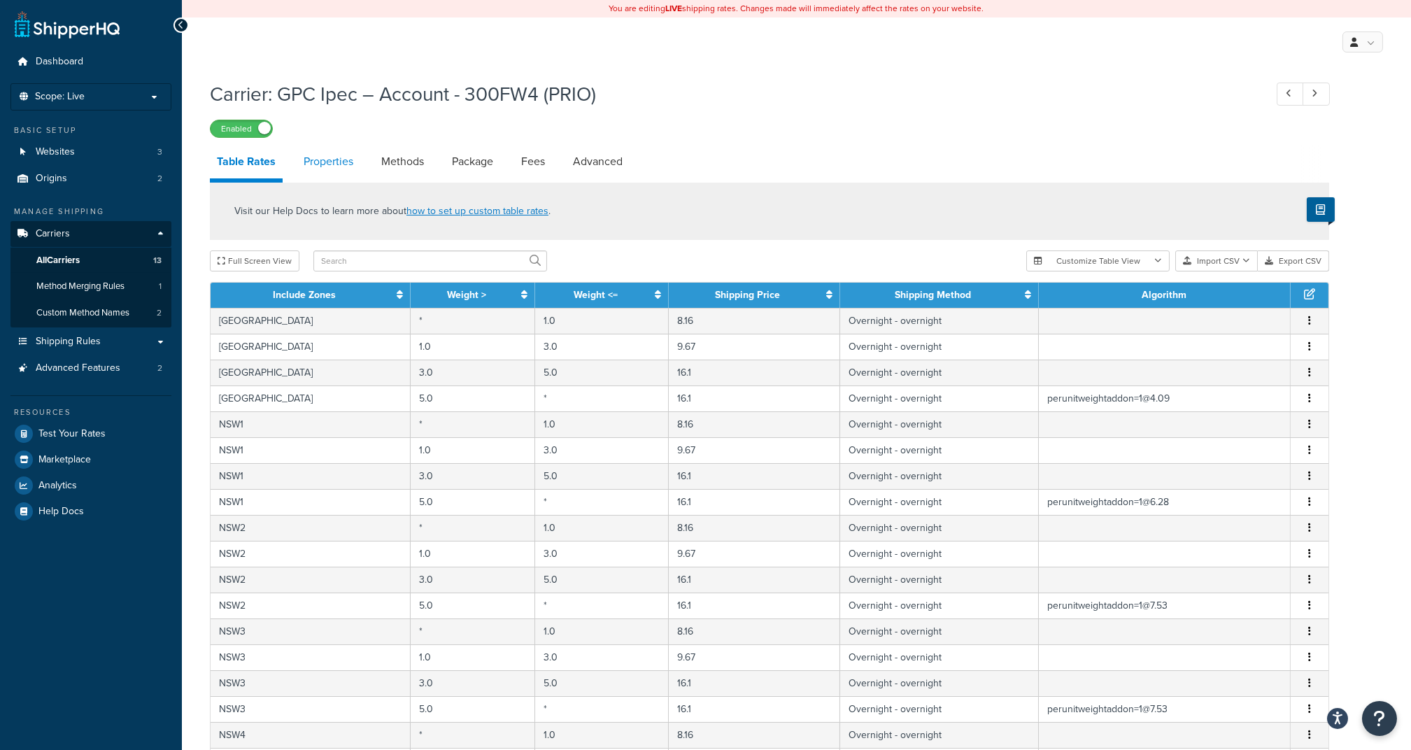
click at [326, 159] on link "Properties" at bounding box center [329, 162] width 64 height 34
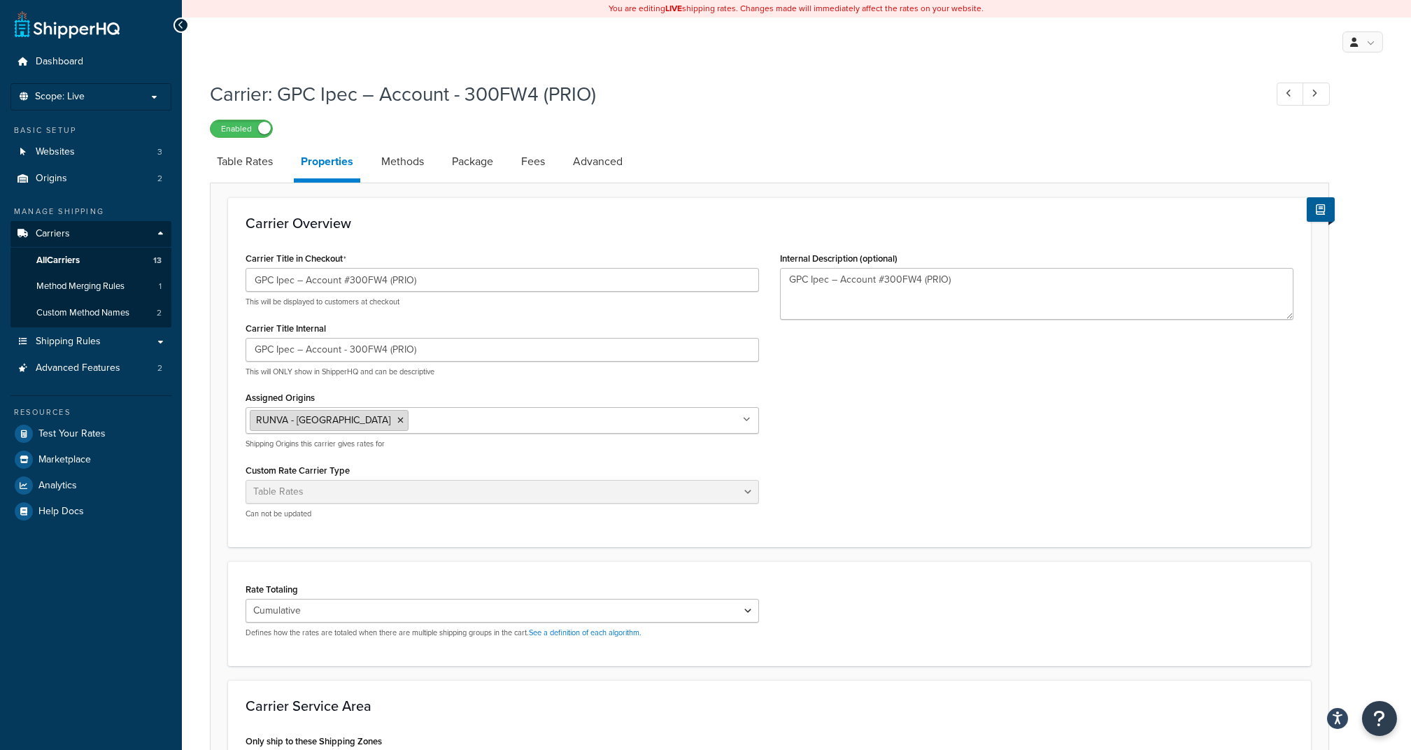
click at [297, 421] on span "RUNVA - [GEOGRAPHIC_DATA]" at bounding box center [323, 420] width 134 height 15
click at [304, 410] on li "RUNVA - [GEOGRAPHIC_DATA]" at bounding box center [329, 420] width 159 height 21
click at [405, 178] on link "Methods" at bounding box center [402, 162] width 57 height 34
select select "25"
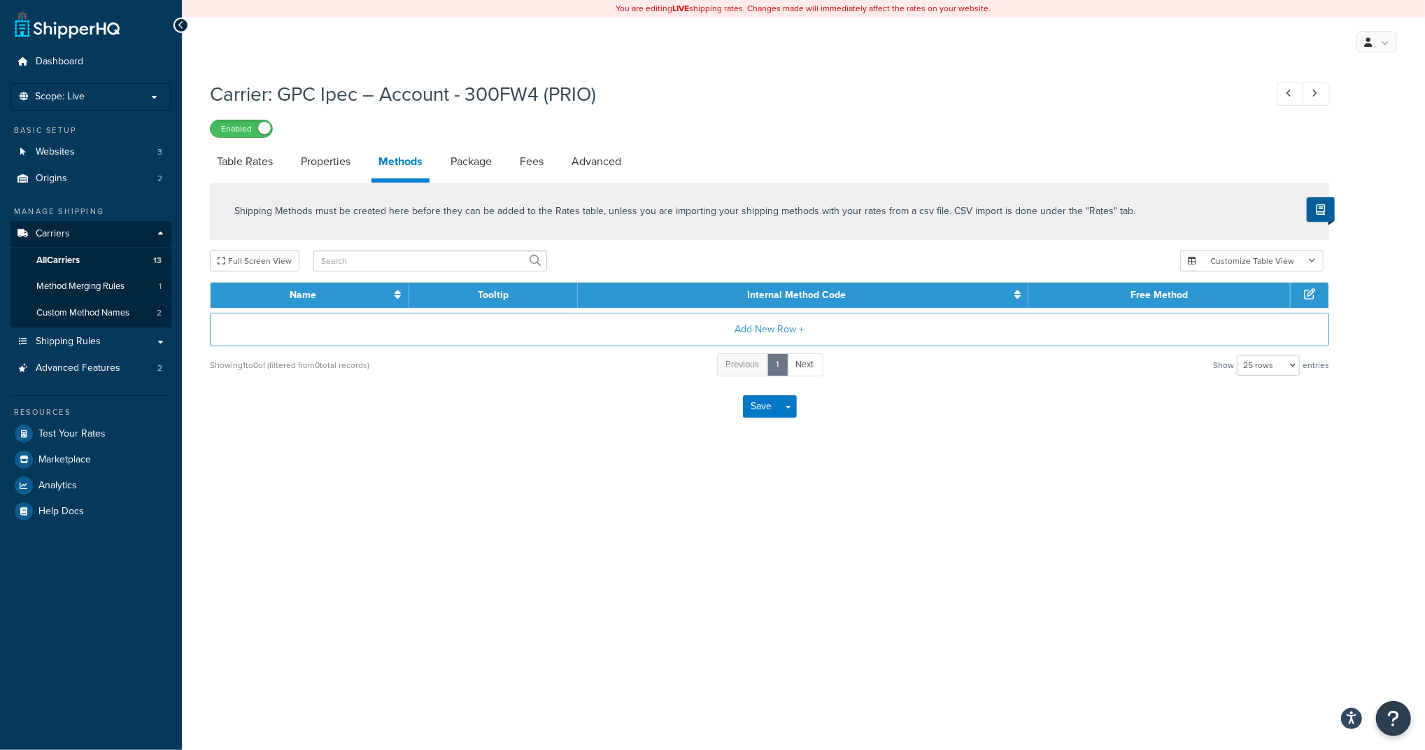
click at [407, 171] on link "Methods" at bounding box center [400, 164] width 58 height 38
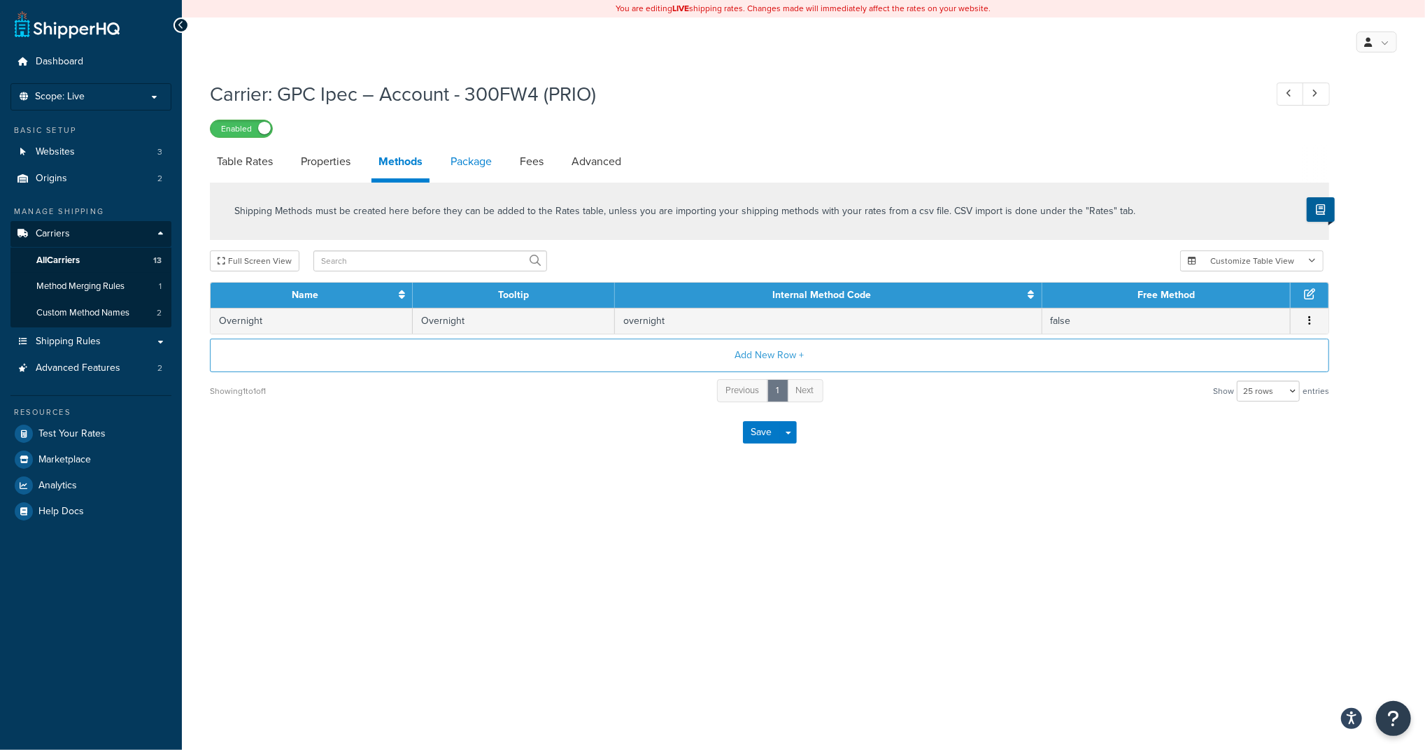
click at [481, 164] on link "Package" at bounding box center [471, 162] width 55 height 34
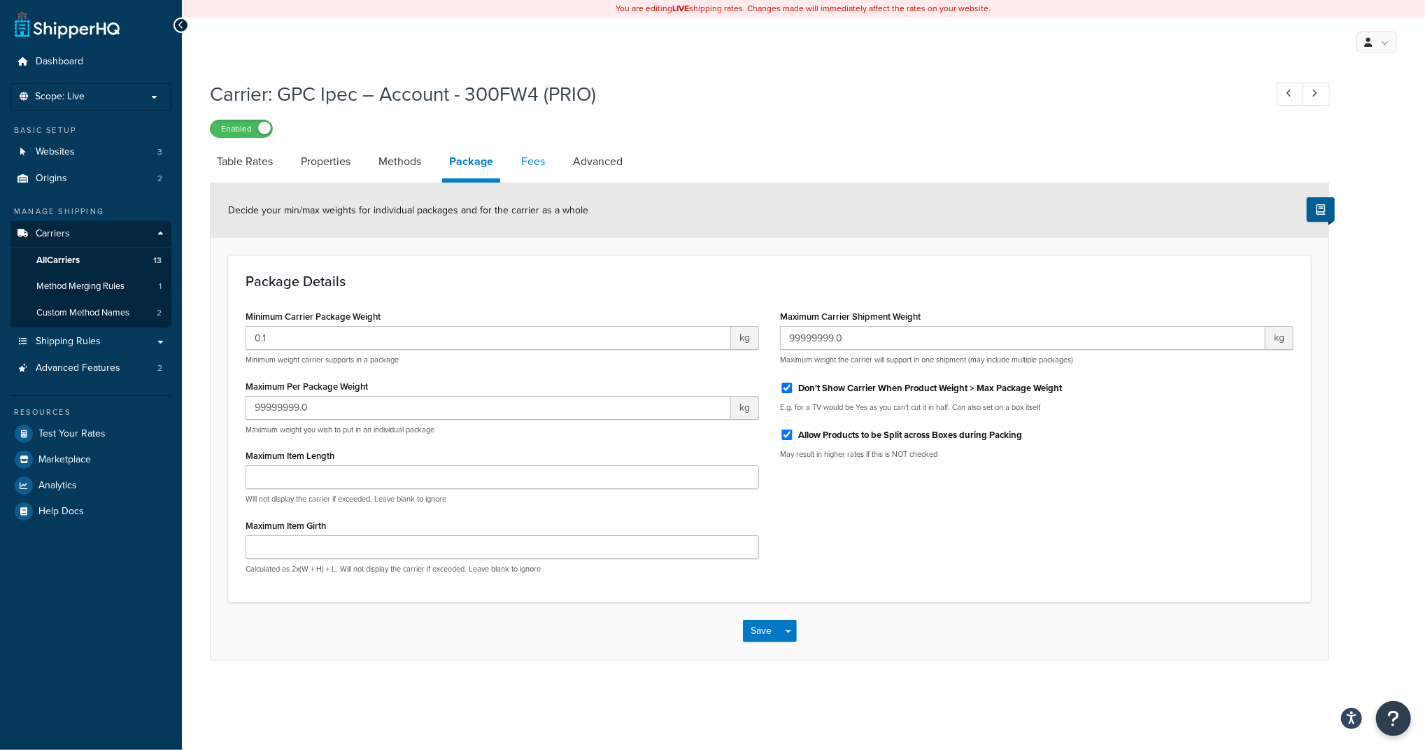
click at [553, 163] on li "Fees" at bounding box center [540, 162] width 52 height 34
click at [532, 163] on link "Fees" at bounding box center [533, 162] width 38 height 34
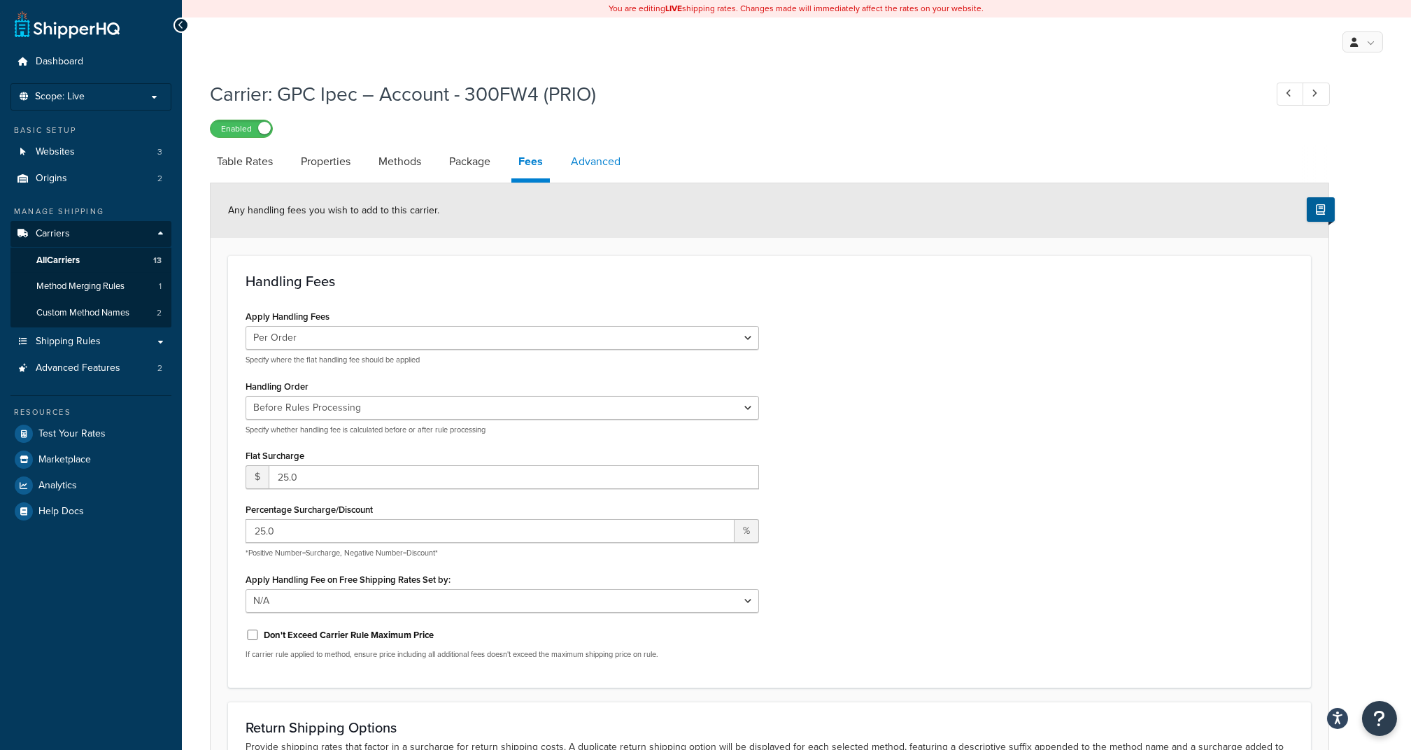
click at [607, 166] on link "Advanced" at bounding box center [596, 162] width 64 height 34
select select "false"
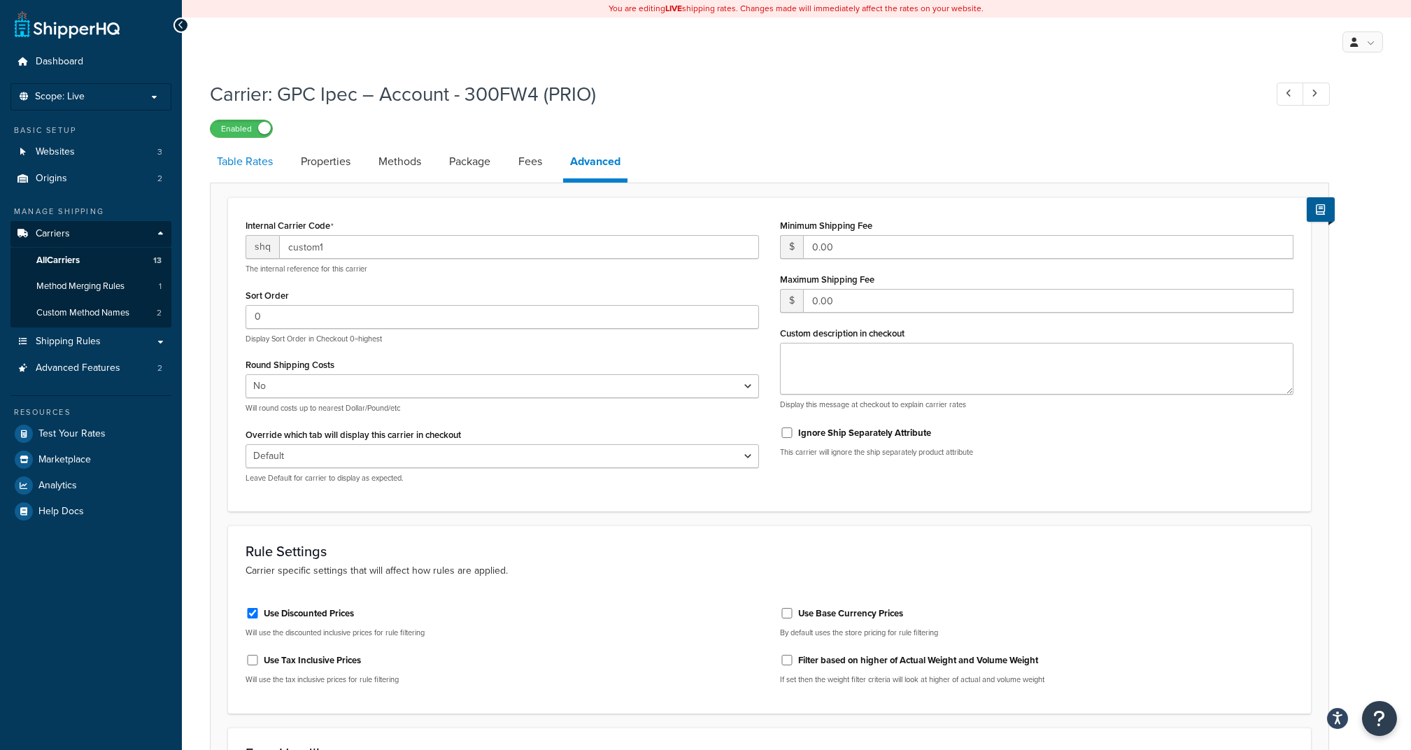
click at [253, 160] on link "Table Rates" at bounding box center [245, 162] width 70 height 34
select select "25"
